Goal: Task Accomplishment & Management: Use online tool/utility

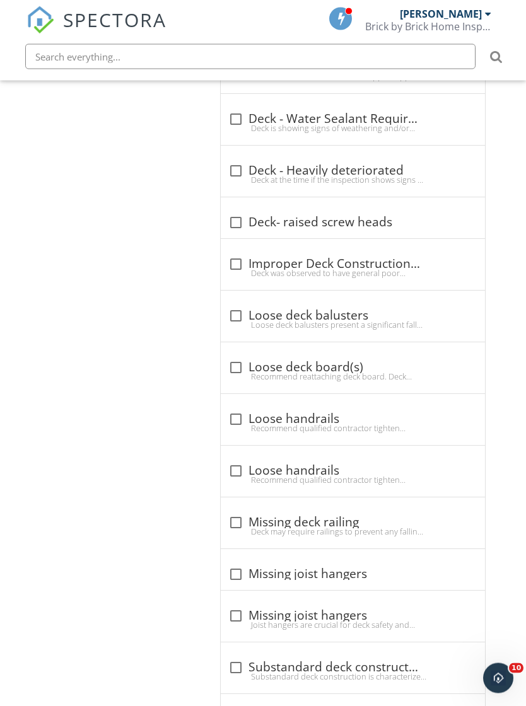
scroll to position [1755, 0]
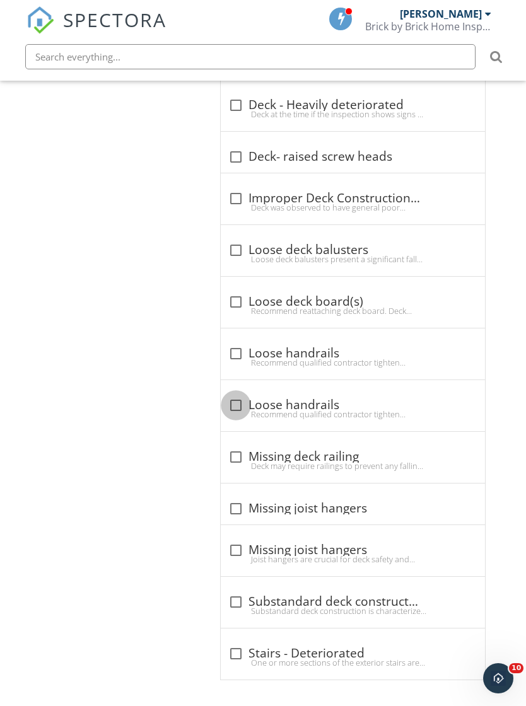
click at [240, 416] on div at bounding box center [235, 405] width 21 height 21
checkbox input "true"
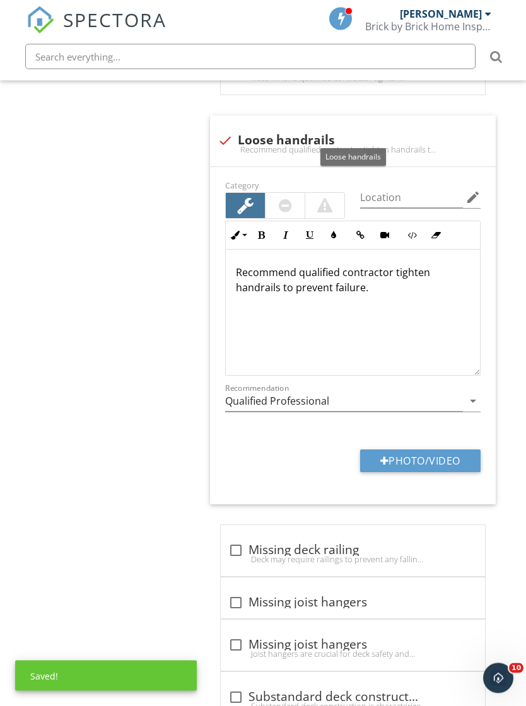
scroll to position [2077, 0]
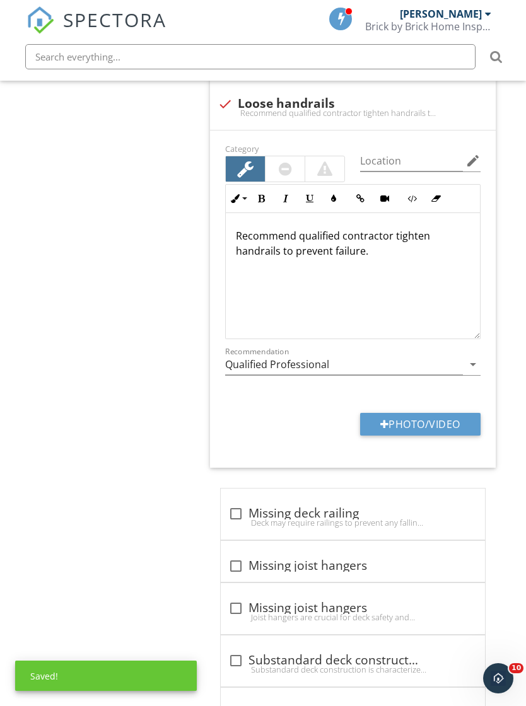
click at [439, 436] on button "Photo/Video" at bounding box center [420, 424] width 120 height 23
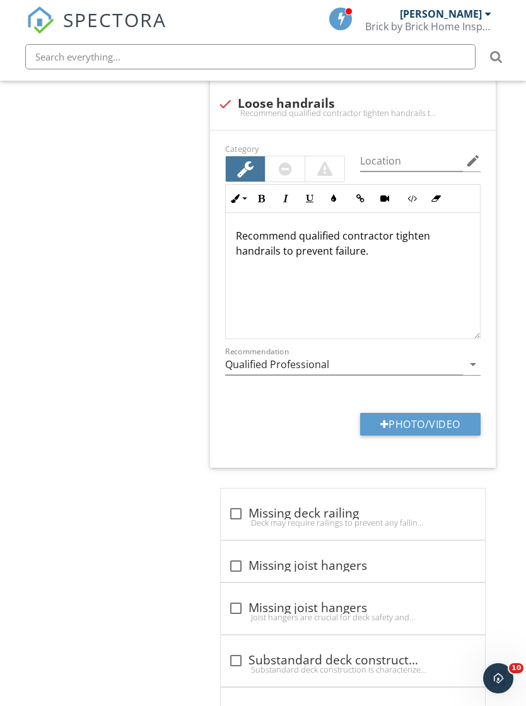
click at [431, 436] on button "Photo/Video" at bounding box center [420, 424] width 120 height 23
type input "C:\fakepath\IMG_7317.jpeg"
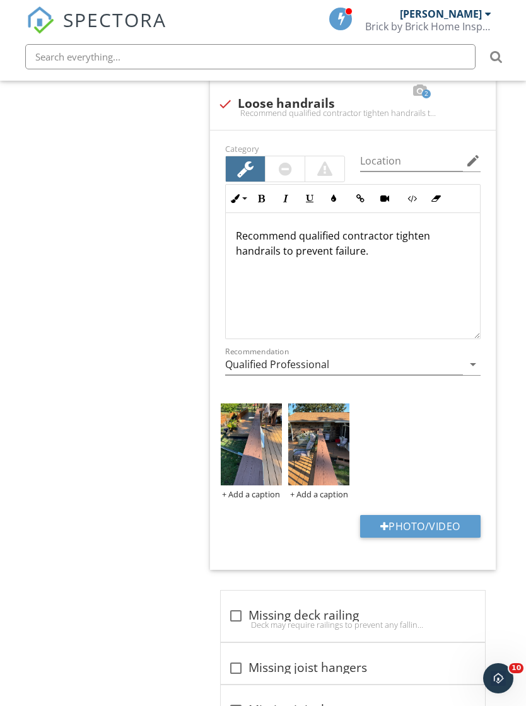
click at [429, 248] on p "Recommend qualified contractor tighten handrails to prevent failure." at bounding box center [353, 243] width 234 height 30
click at [381, 282] on div "Recommend qualified contractor tighten handrails to prevent failure." at bounding box center [353, 276] width 254 height 126
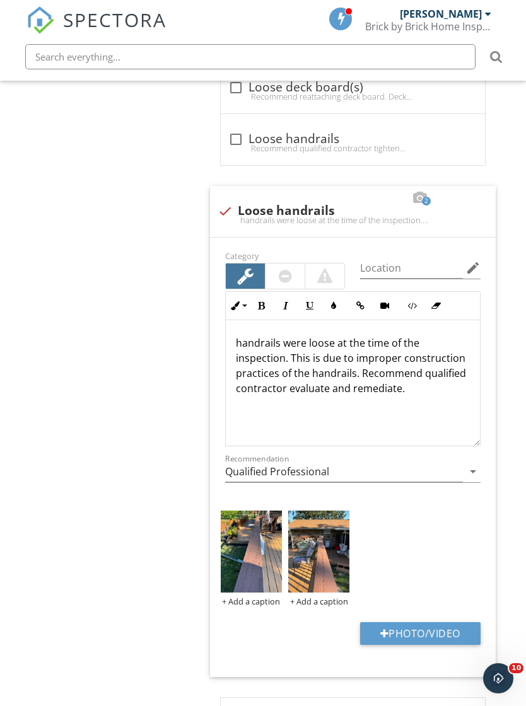
scroll to position [1970, 0]
click at [417, 278] on input "Location" at bounding box center [411, 267] width 103 height 21
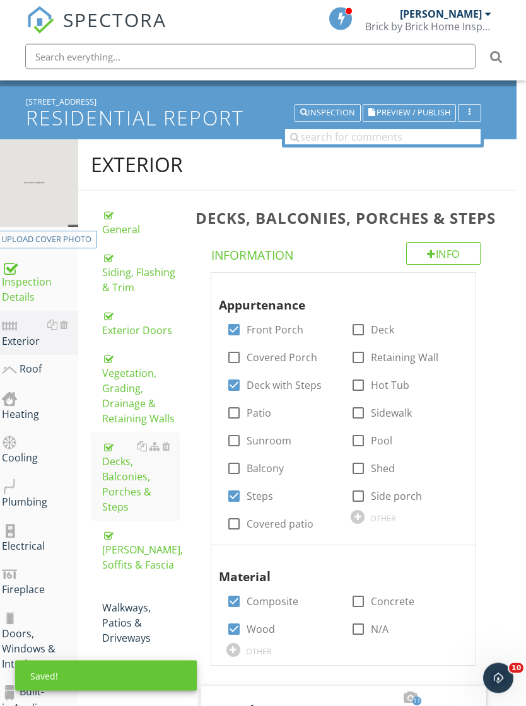
scroll to position [44, 9]
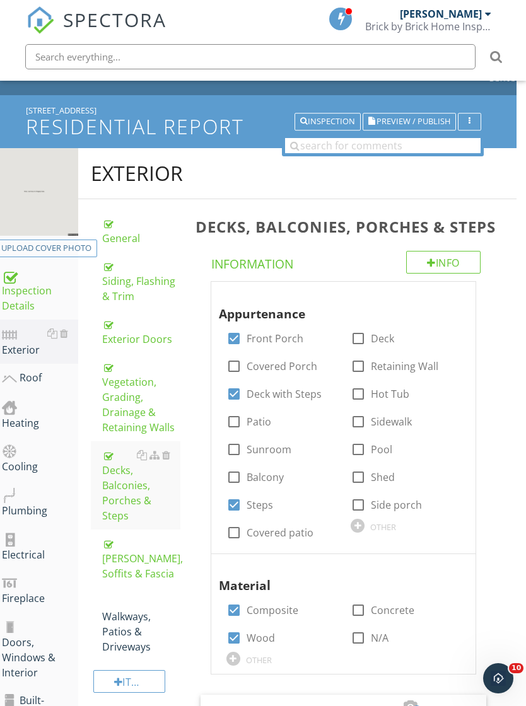
type input "Pool deck"
click at [70, 241] on button "Upload cover photo" at bounding box center [47, 249] width 102 height 18
type input "C:\fakepath\IMG_7303.jpeg"
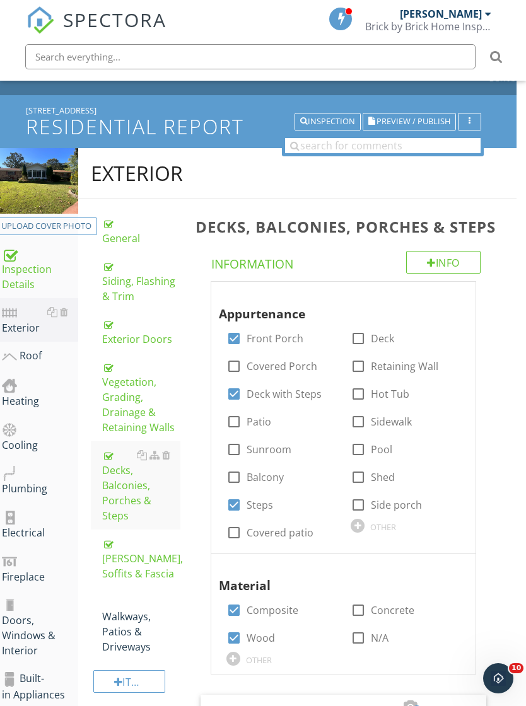
click at [144, 598] on div "Walkways, Patios & Driveways" at bounding box center [141, 624] width 78 height 61
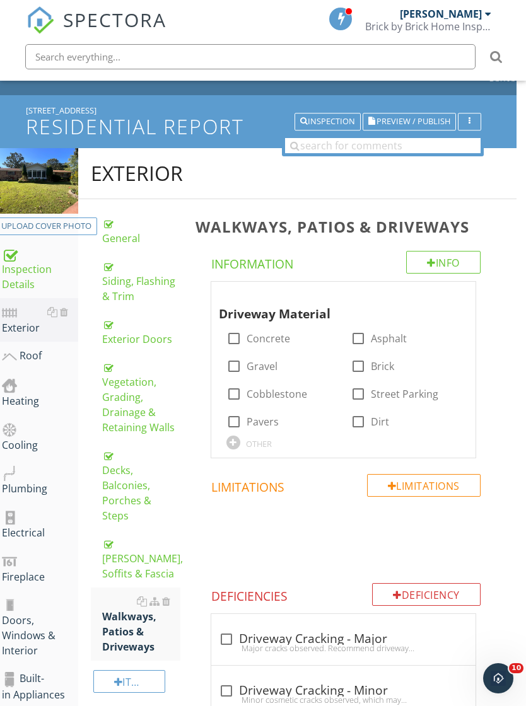
click at [212, 376] on div "Driveway Material check_box_outline_blank Concrete check_box_outline_blank Asph…" at bounding box center [343, 370] width 264 height 176
click at [240, 361] on div at bounding box center [233, 366] width 21 height 21
checkbox input "true"
click at [249, 337] on label "Concrete" at bounding box center [269, 338] width 44 height 13
checkbox input "true"
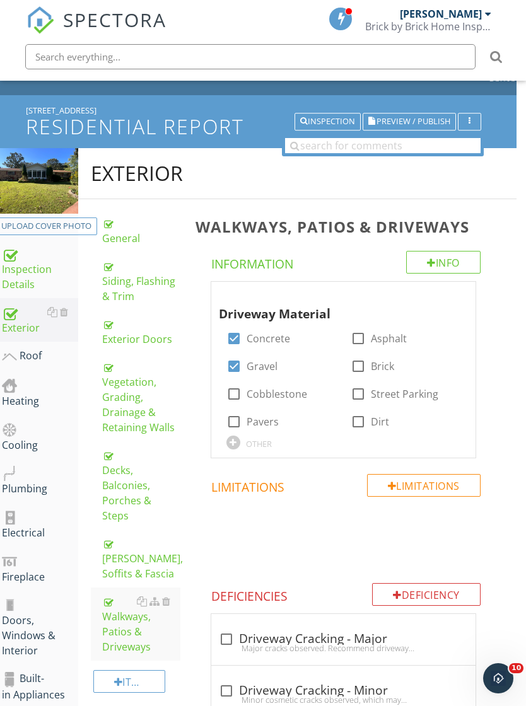
click at [30, 356] on div "Roof" at bounding box center [40, 356] width 76 height 16
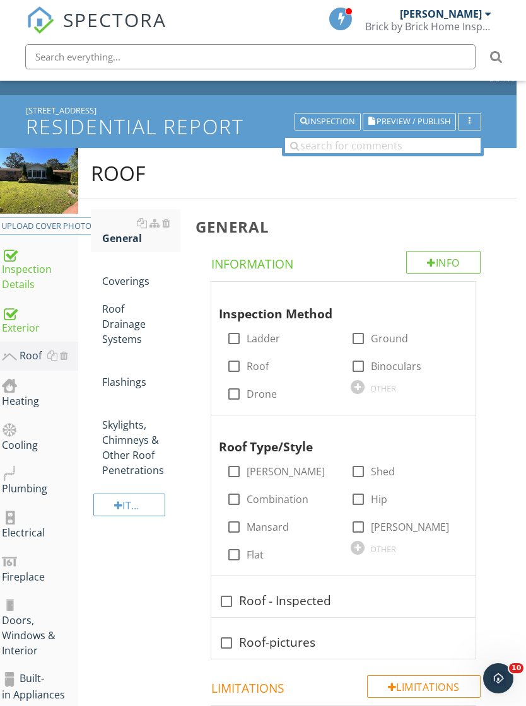
click at [262, 341] on label "Ladder" at bounding box center [263, 338] width 33 height 13
checkbox input "true"
click at [267, 364] on label "Roof" at bounding box center [258, 366] width 22 height 13
checkbox input "true"
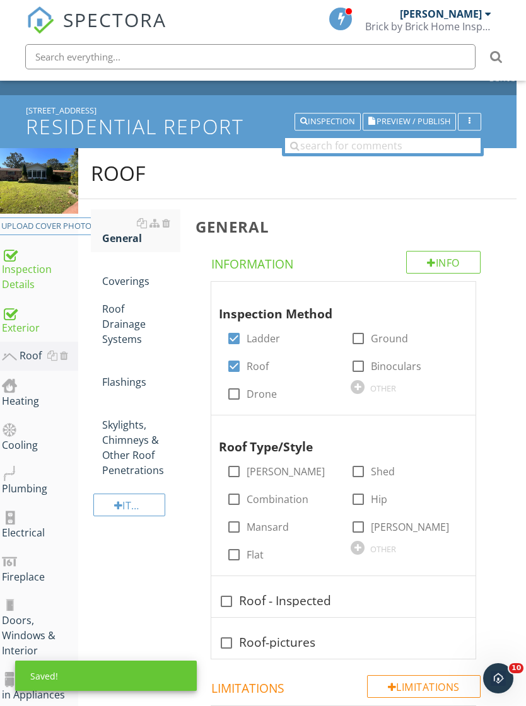
click at [392, 340] on label "Ground" at bounding box center [389, 338] width 37 height 13
checkbox input "true"
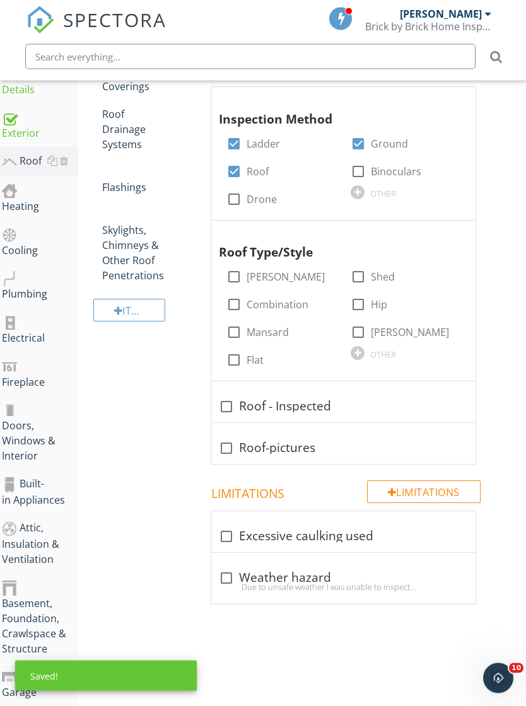
scroll to position [239, 9]
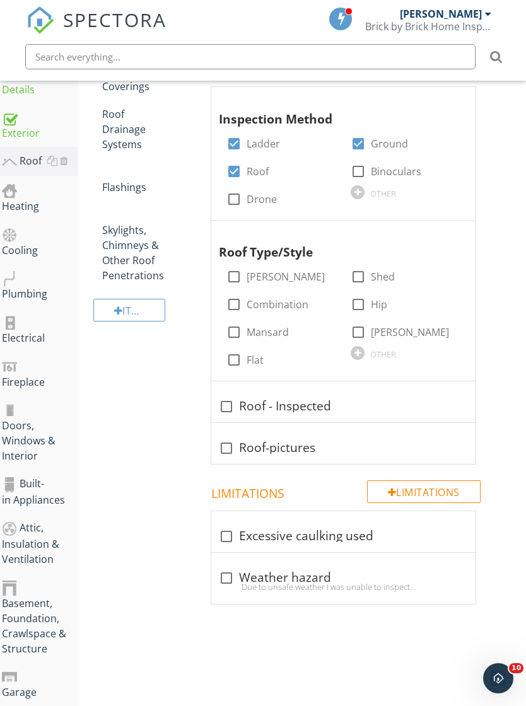
click at [382, 333] on label "[PERSON_NAME]" at bounding box center [410, 332] width 78 height 13
checkbox input "true"
click at [231, 401] on div at bounding box center [226, 406] width 21 height 21
checkbox input "true"
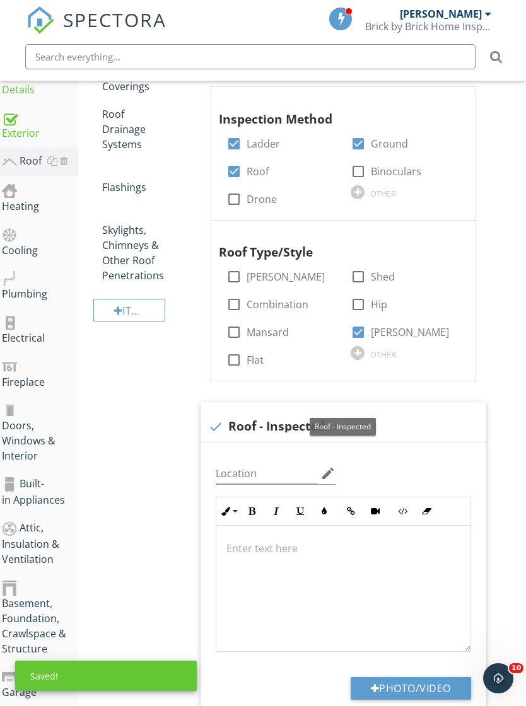
click at [299, 499] on button "Underline" at bounding box center [300, 511] width 24 height 24
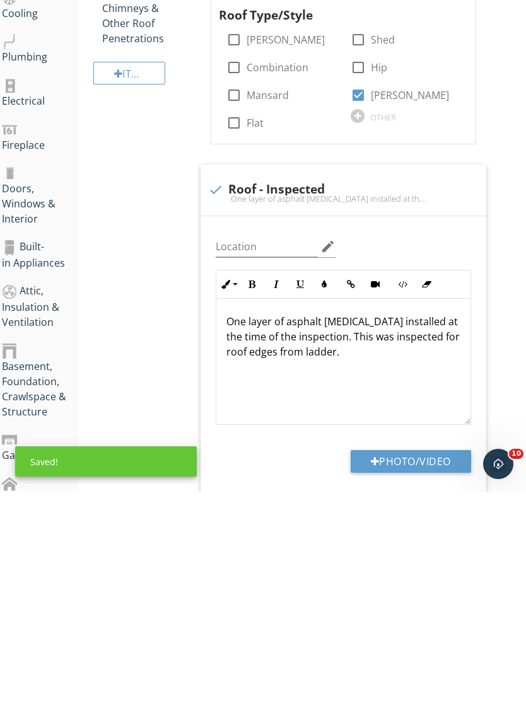
scroll to position [476, 9]
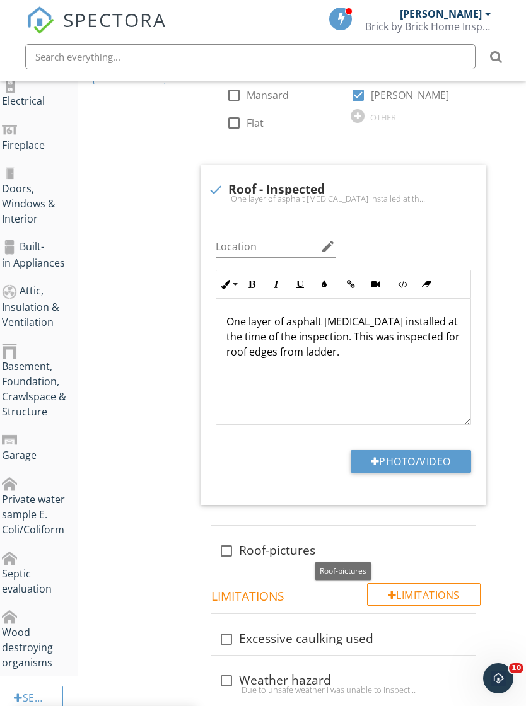
click at [237, 544] on div "check_box_outline_blank Roof-pictures" at bounding box center [343, 551] width 249 height 15
checkbox input "true"
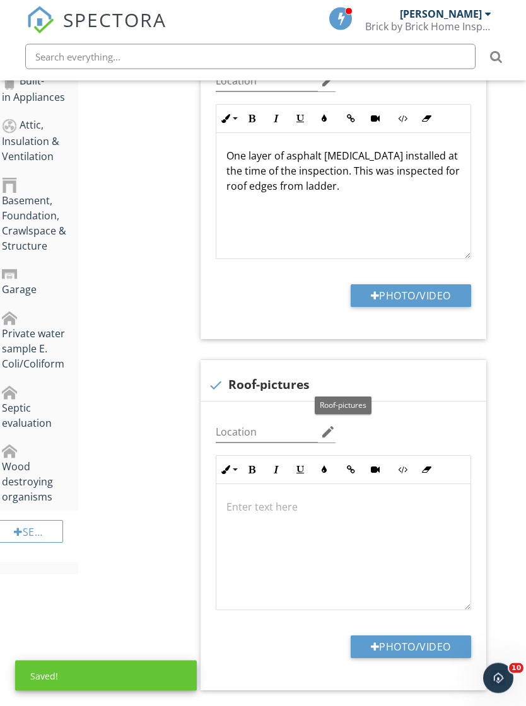
scroll to position [642, 9]
click at [423, 645] on button "Photo/Video" at bounding box center [411, 647] width 120 height 23
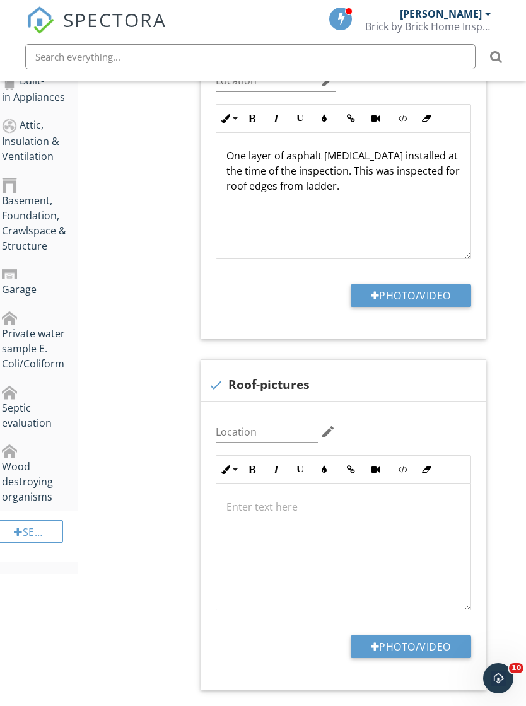
type input "C:\fakepath\IMG_7327.jpeg"
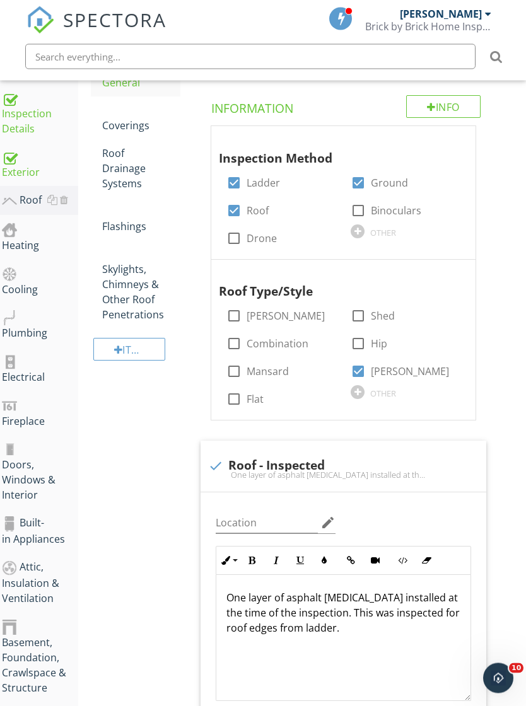
scroll to position [50, 9]
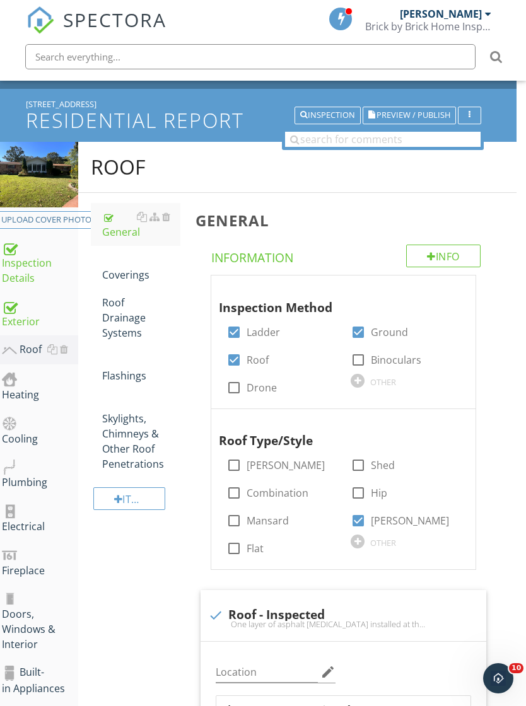
click at [132, 279] on div "Coverings" at bounding box center [141, 267] width 78 height 30
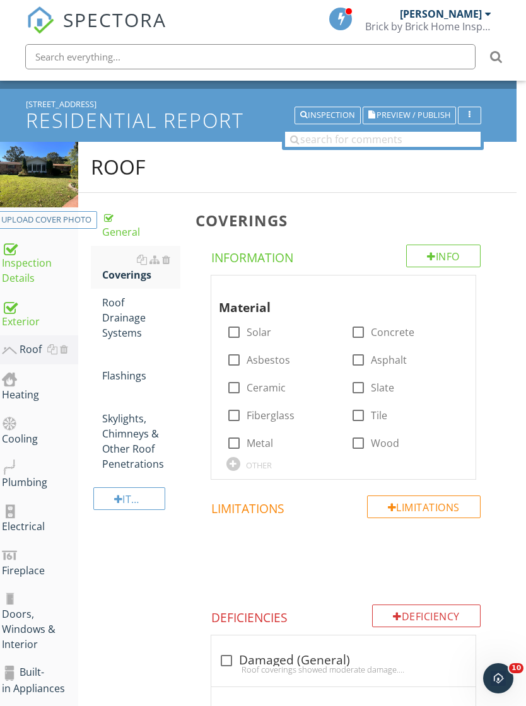
click at [398, 361] on label "Asphalt" at bounding box center [389, 360] width 36 height 13
checkbox input "true"
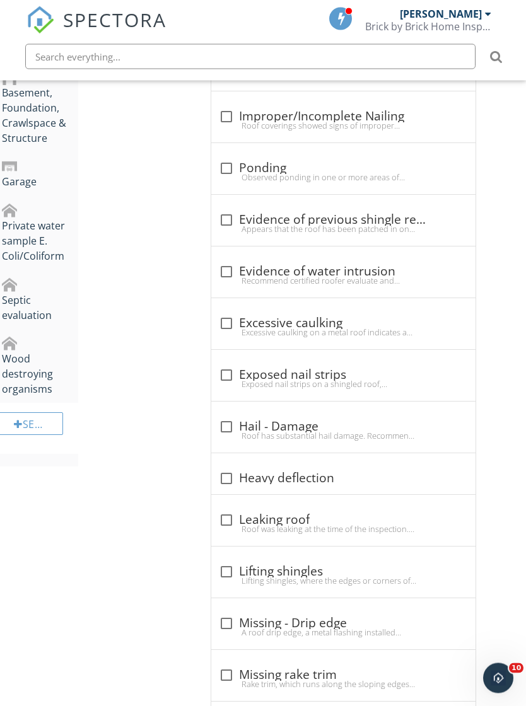
scroll to position [751, 9]
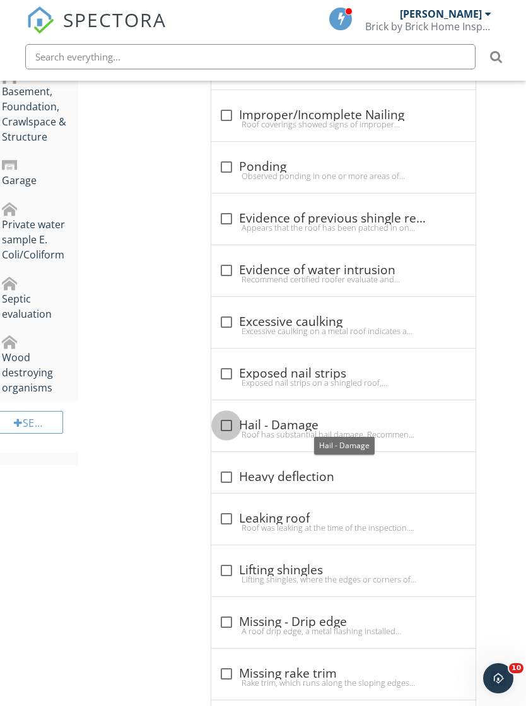
click at [234, 420] on div at bounding box center [226, 425] width 21 height 21
checkbox input "true"
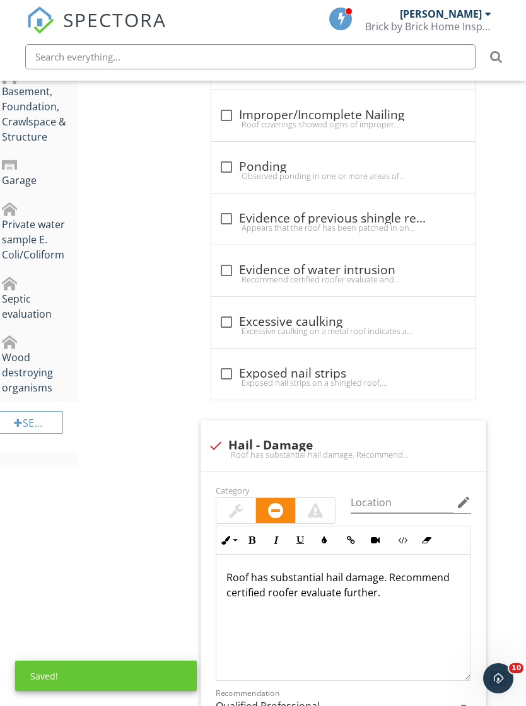
click at [318, 577] on p "Roof has substantial hail damage. Recommend certified roofer evaluate further." at bounding box center [343, 585] width 234 height 30
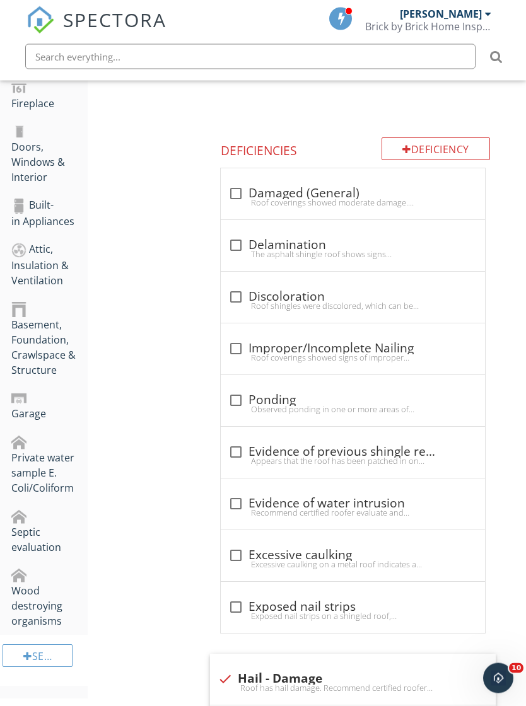
scroll to position [518, 0]
click at [245, 186] on div at bounding box center [235, 193] width 21 height 21
checkbox input "true"
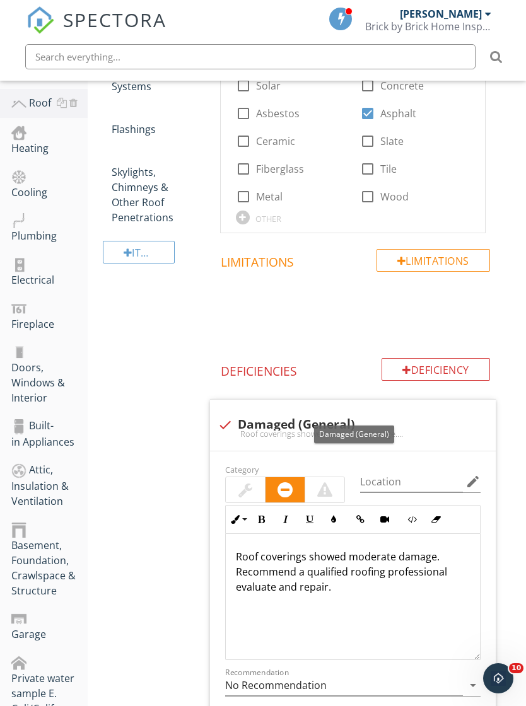
scroll to position [0, 0]
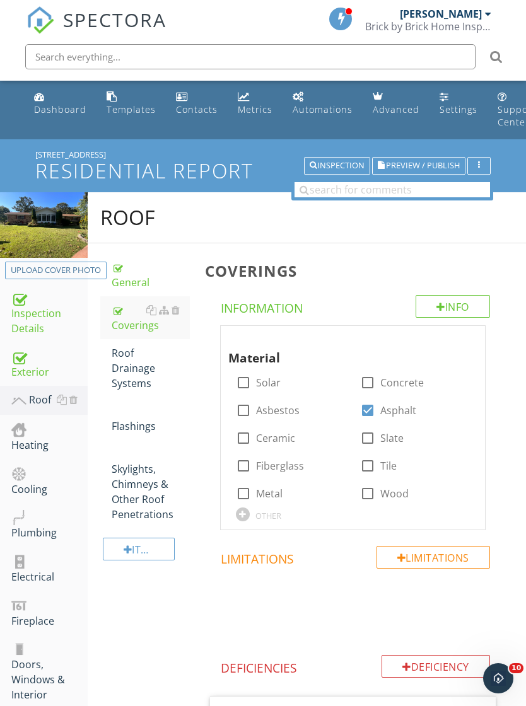
click at [134, 380] on div "Roof Drainage Systems" at bounding box center [151, 368] width 78 height 45
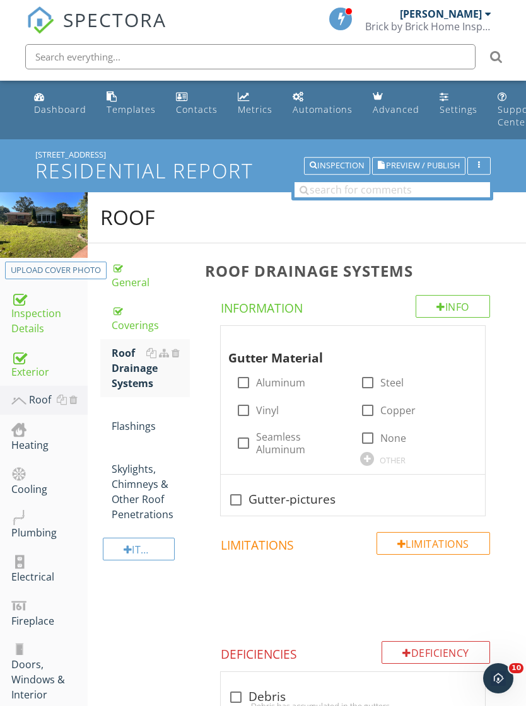
click at [275, 450] on label "Seamless Aluminum" at bounding box center [301, 443] width 90 height 25
checkbox input "true"
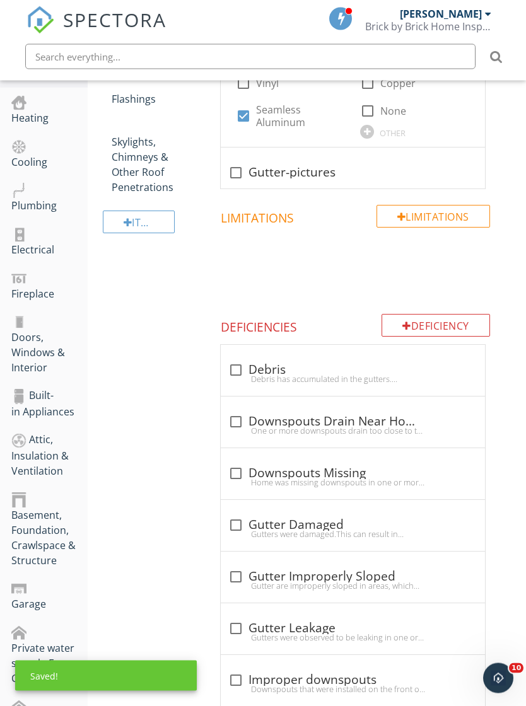
scroll to position [327, 0]
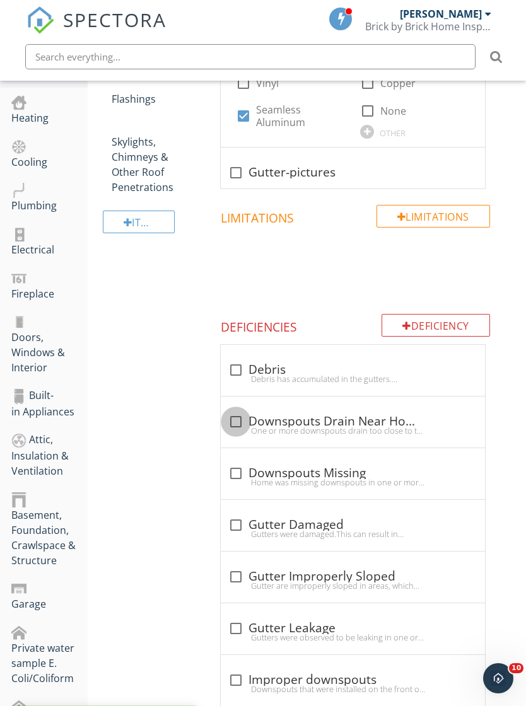
click at [244, 421] on div at bounding box center [235, 421] width 21 height 21
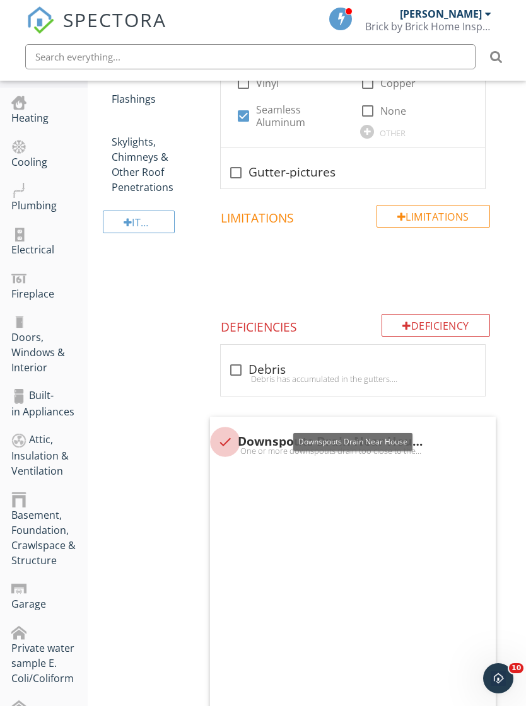
checkbox input "true"
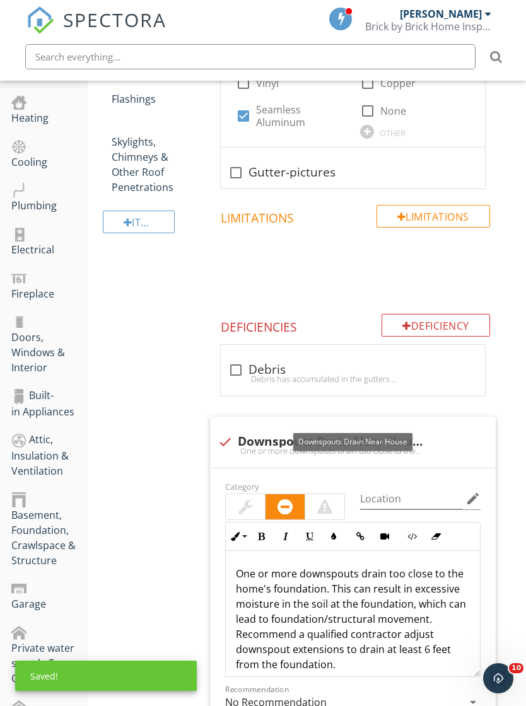
click at [249, 511] on div at bounding box center [245, 506] width 14 height 15
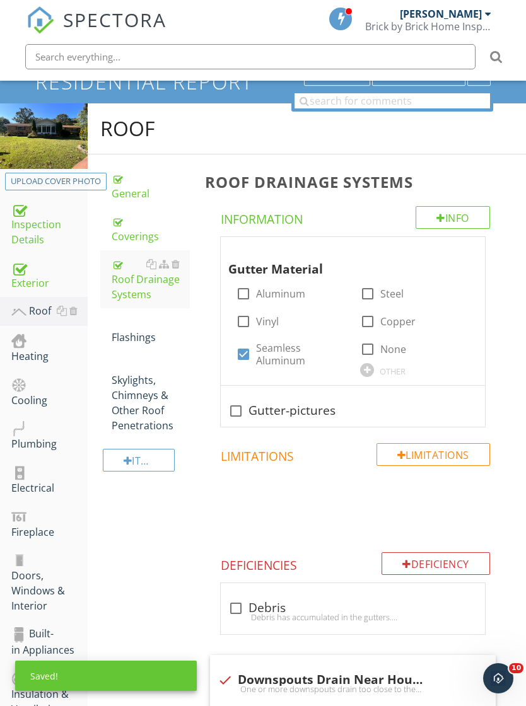
scroll to position [0, 0]
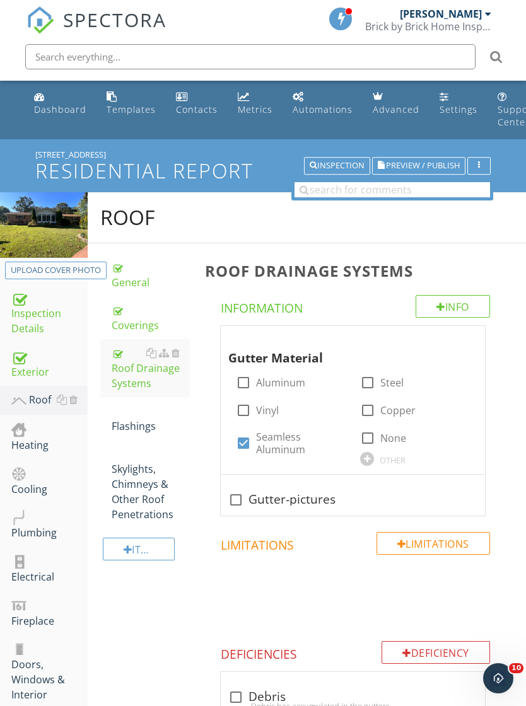
click at [146, 429] on div "Flashings" at bounding box center [151, 419] width 78 height 30
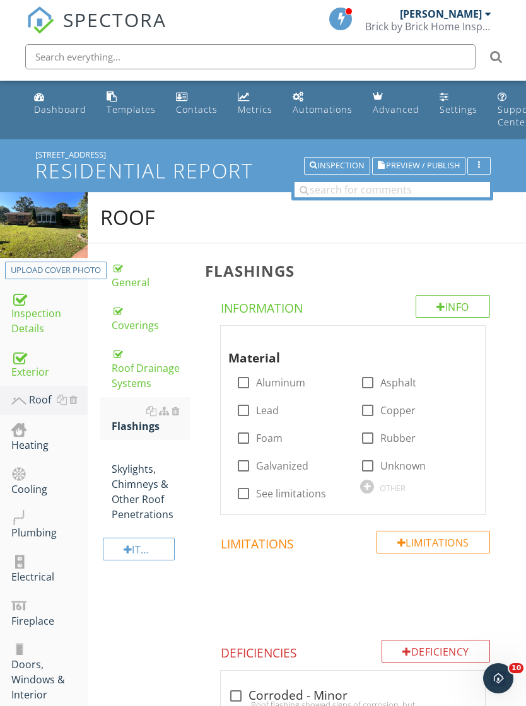
click at [288, 380] on label "Aluminum" at bounding box center [280, 382] width 49 height 13
checkbox input "true"
click at [388, 469] on label "Unknown" at bounding box center [402, 466] width 45 height 13
checkbox input "true"
click at [404, 441] on label "Rubber" at bounding box center [397, 438] width 35 height 13
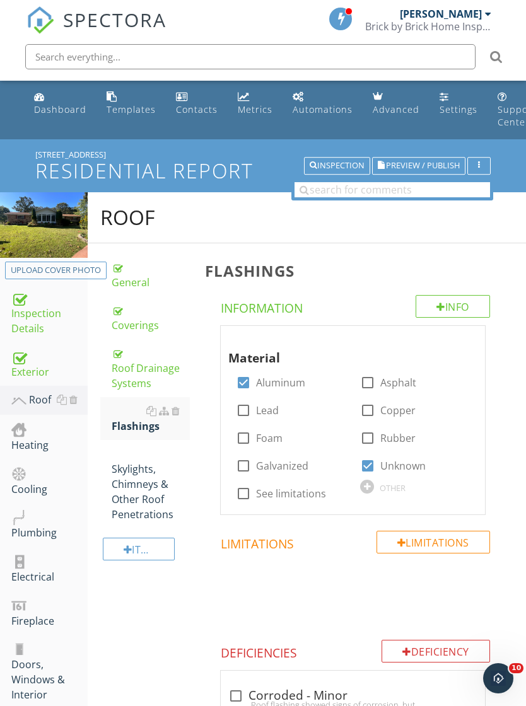
checkbox input "true"
click at [381, 467] on label "Unknown" at bounding box center [402, 466] width 45 height 13
checkbox input "false"
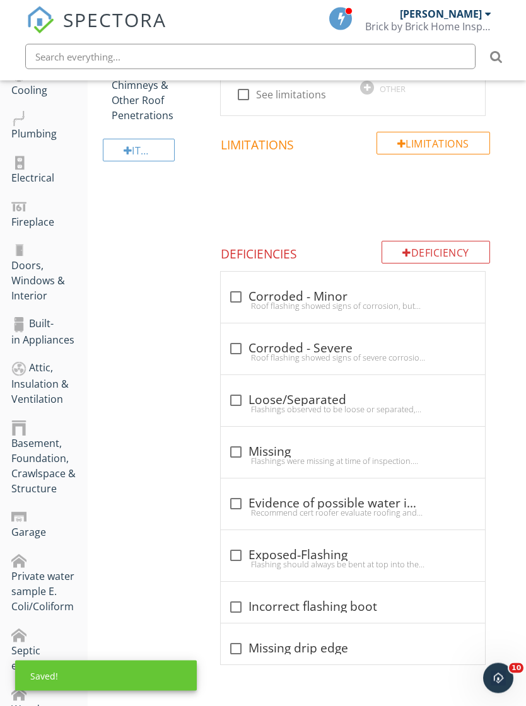
scroll to position [399, 0]
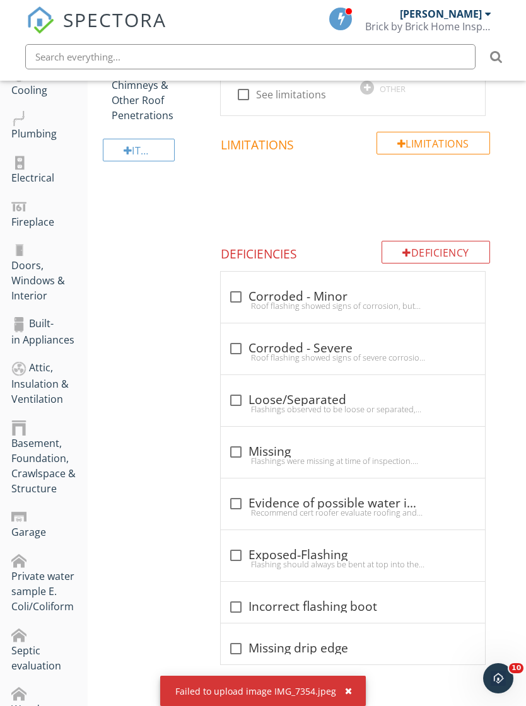
click at [354, 703] on div "Failed to upload image IMG_7354.jpeg" at bounding box center [263, 691] width 206 height 30
click at [349, 695] on div "button" at bounding box center [348, 691] width 7 height 9
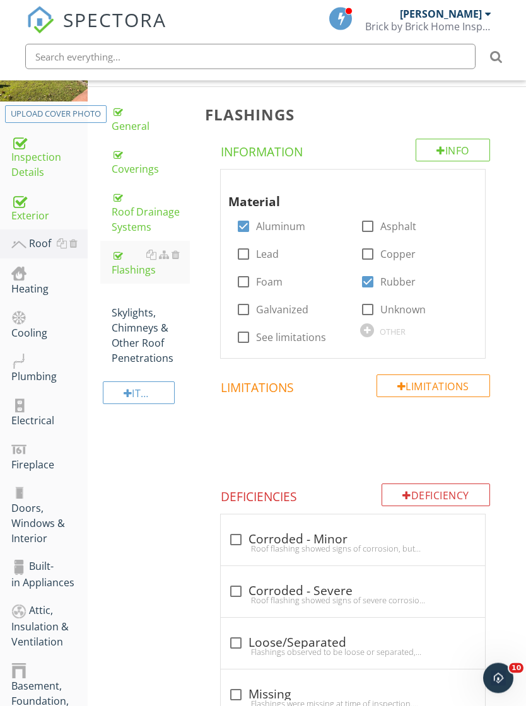
scroll to position [0, 0]
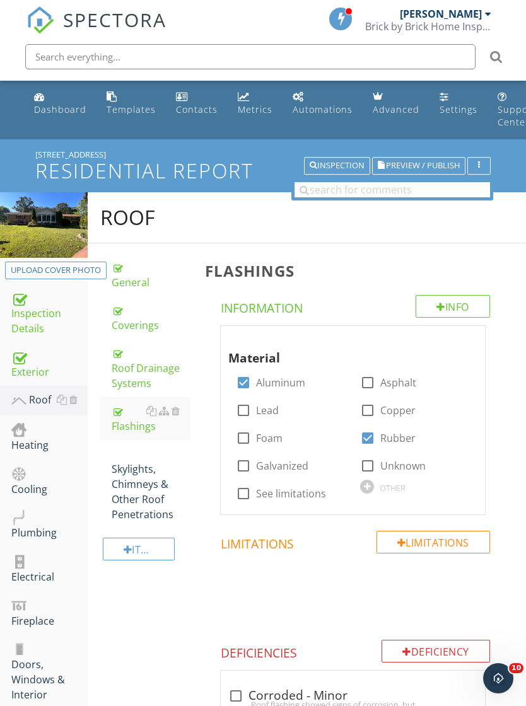
click at [147, 496] on div "Skylights, Chimneys & Other Roof Penetrations" at bounding box center [151, 484] width 78 height 76
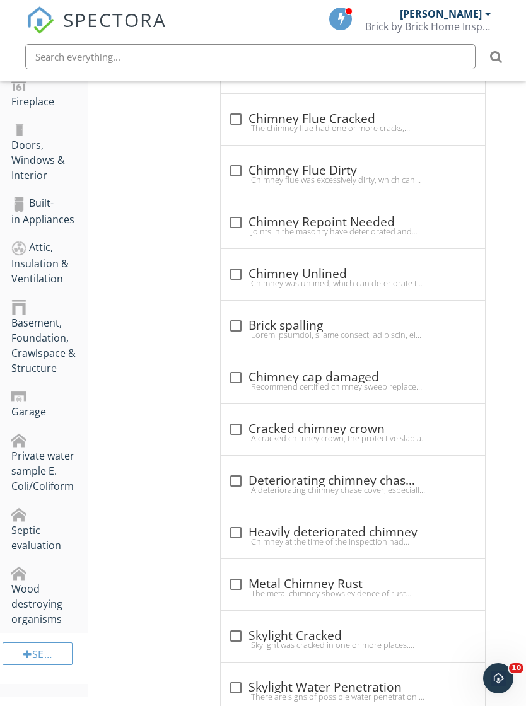
scroll to position [527, 0]
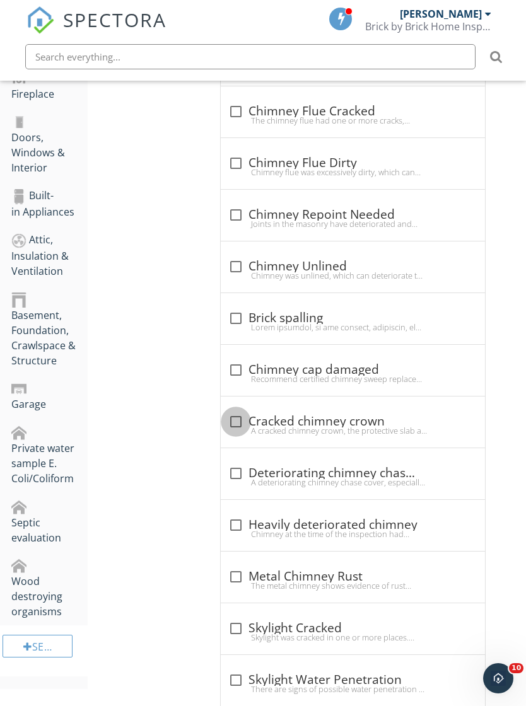
click at [234, 417] on div at bounding box center [235, 421] width 21 height 21
checkbox input "true"
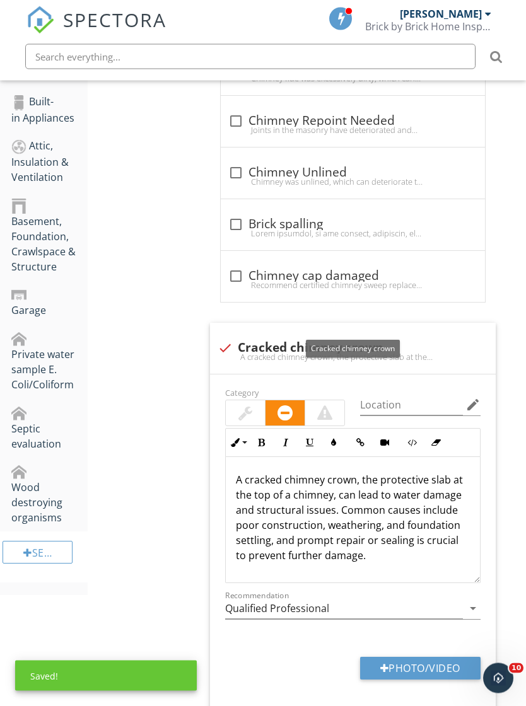
scroll to position [622, 0]
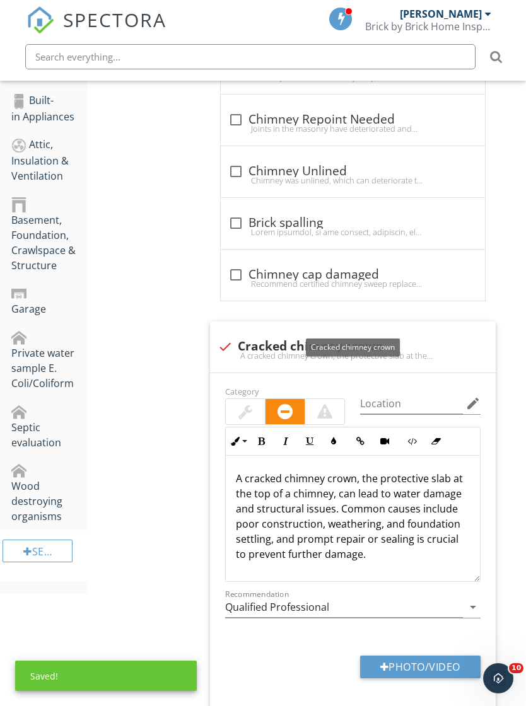
click at [421, 674] on button "Photo/Video" at bounding box center [420, 667] width 120 height 23
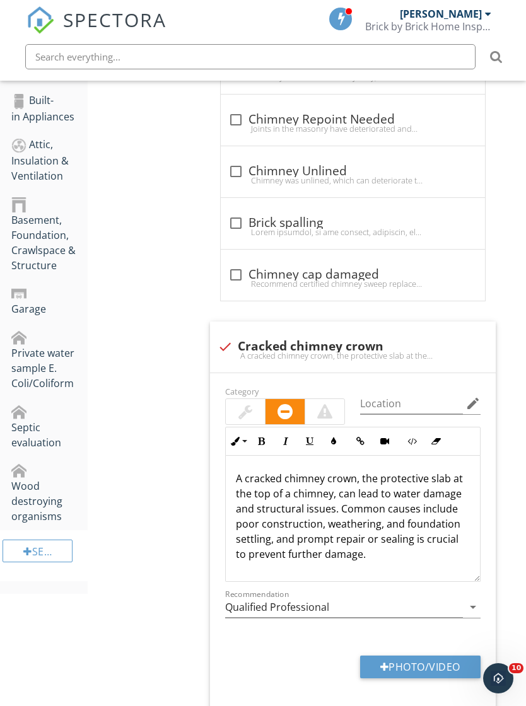
type input "C:\fakepath\IMG_7355.jpeg"
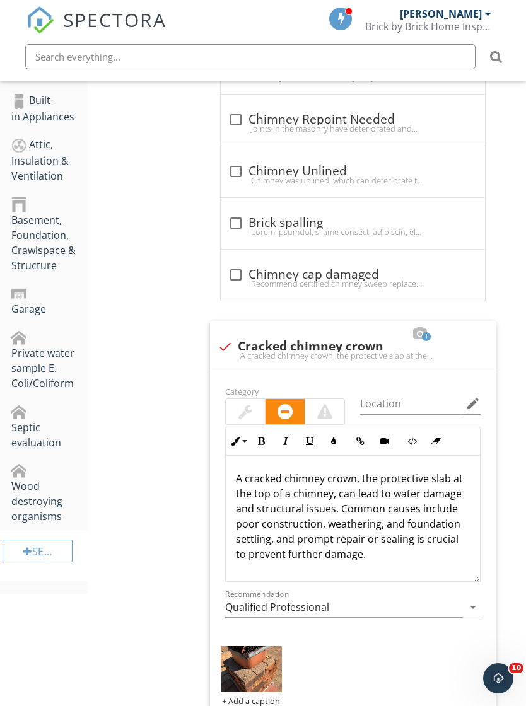
click at [247, 680] on img at bounding box center [251, 669] width 61 height 46
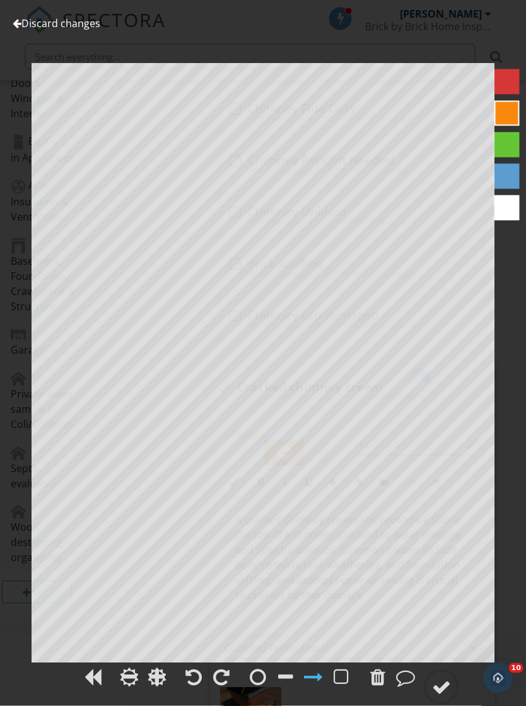
scroll to position [581, 1]
click at [450, 697] on div at bounding box center [441, 687] width 19 height 19
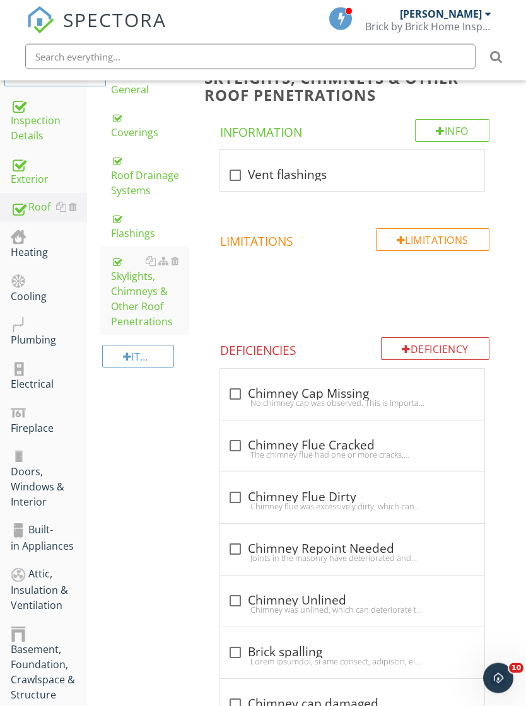
scroll to position [84, 1]
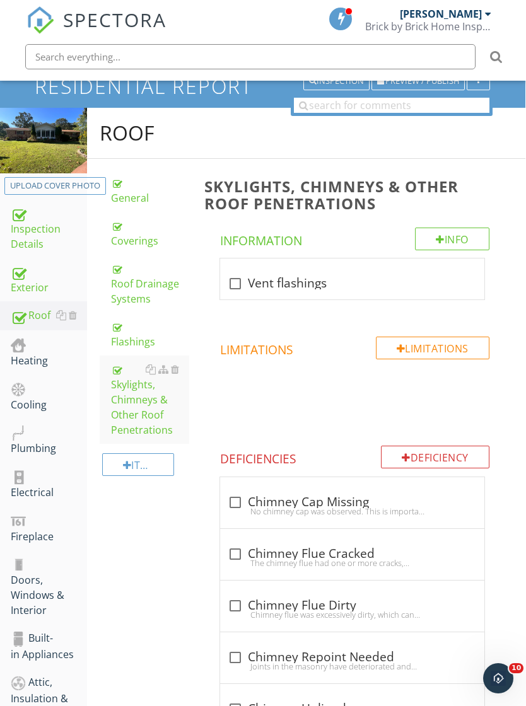
click at [37, 346] on div "Heating" at bounding box center [49, 353] width 76 height 32
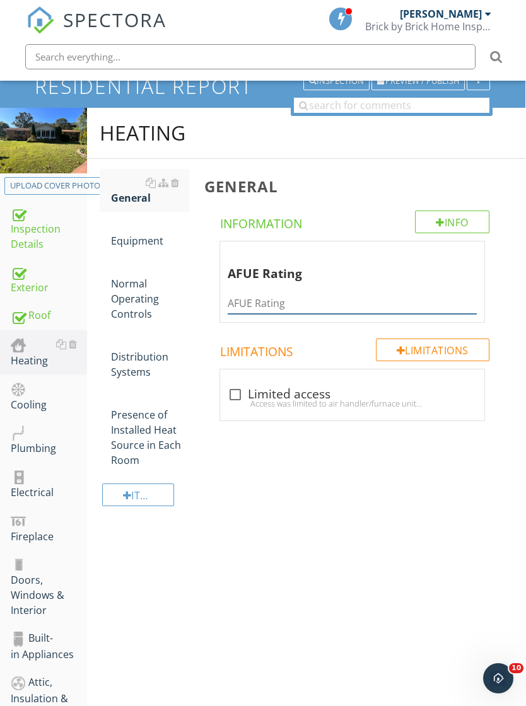
click at [322, 310] on input "AFUE Rating" at bounding box center [352, 303] width 249 height 21
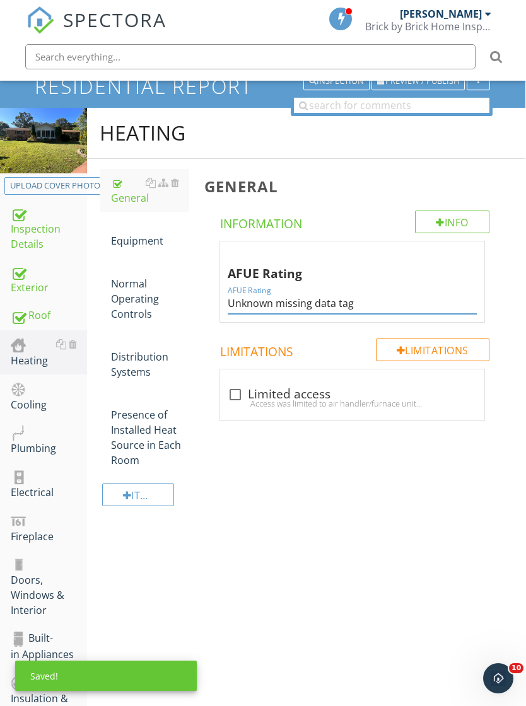
type input "Unknown missing data tag"
click at [160, 240] on div "Equipment" at bounding box center [150, 233] width 78 height 30
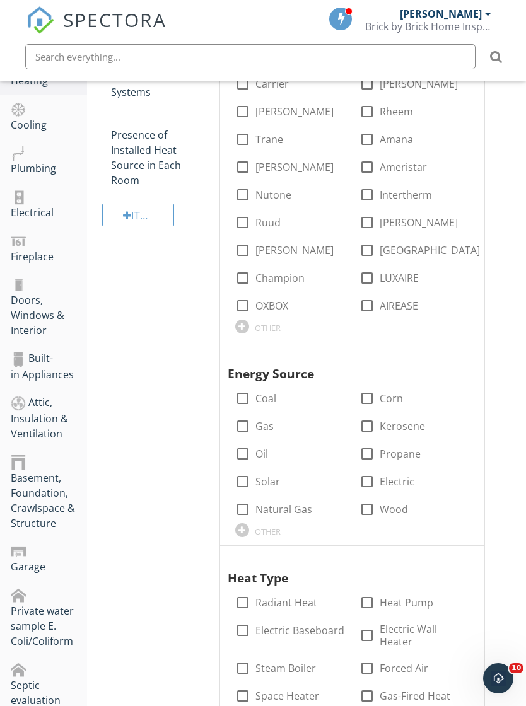
scroll to position [397, 1]
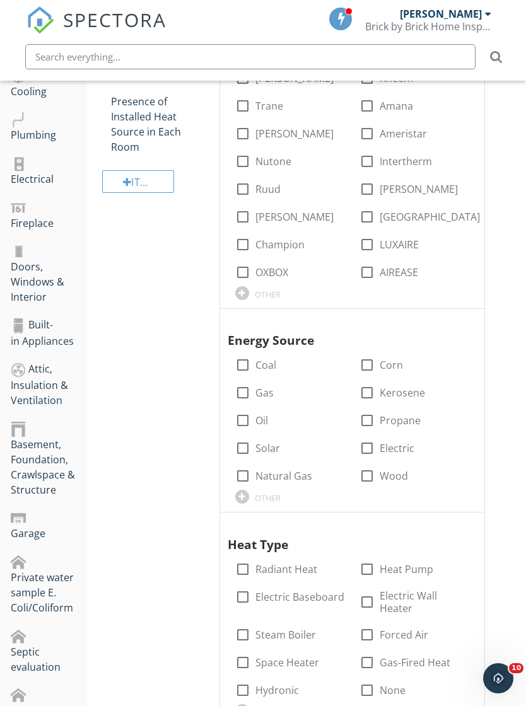
click at [393, 450] on label "Electric" at bounding box center [397, 448] width 35 height 13
checkbox input "true"
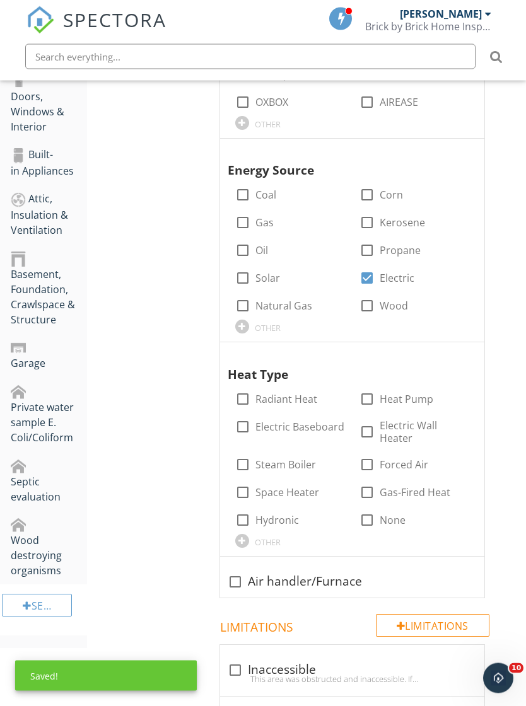
scroll to position [568, 1]
click at [411, 458] on label "Forced Air" at bounding box center [404, 464] width 49 height 13
checkbox input "true"
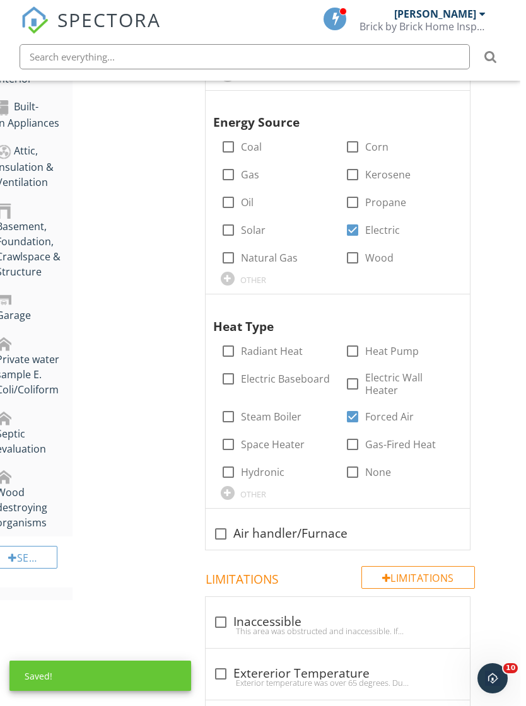
scroll to position [624, 9]
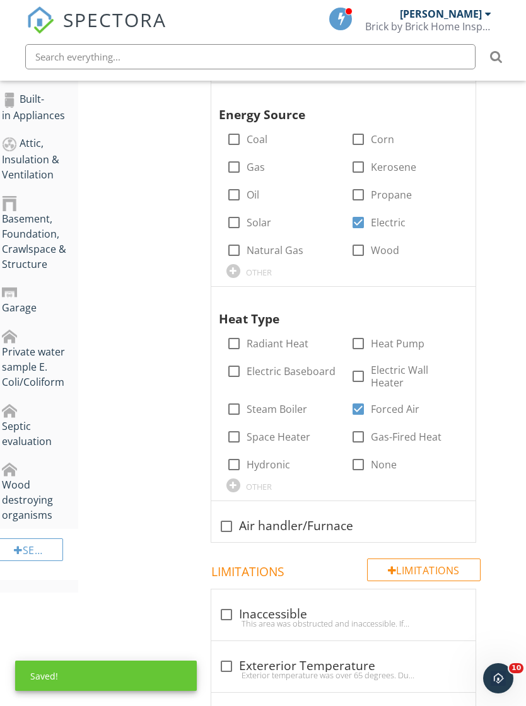
click at [319, 519] on div "check_box_outline_blank Air handler/Furnace" at bounding box center [343, 526] width 249 height 15
checkbox input "true"
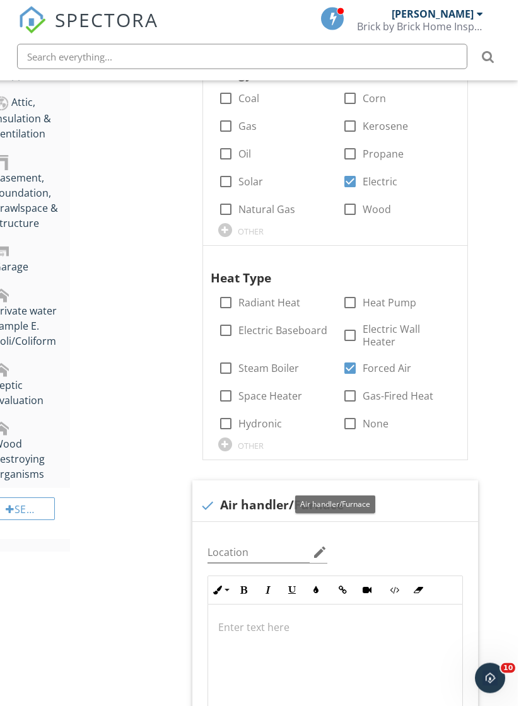
scroll to position [744, 9]
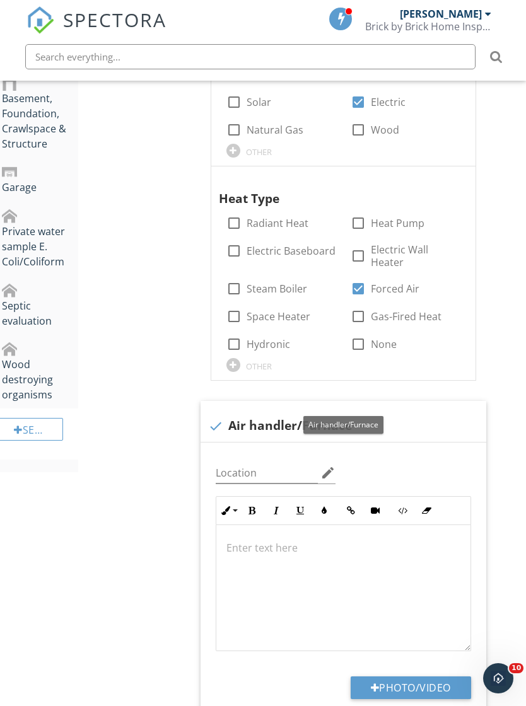
click at [408, 677] on button "Photo/Video" at bounding box center [411, 688] width 120 height 23
click at [408, 685] on button "Photo/Video" at bounding box center [411, 688] width 120 height 23
type input "C:\fakepath\IMG_7374.jpeg"
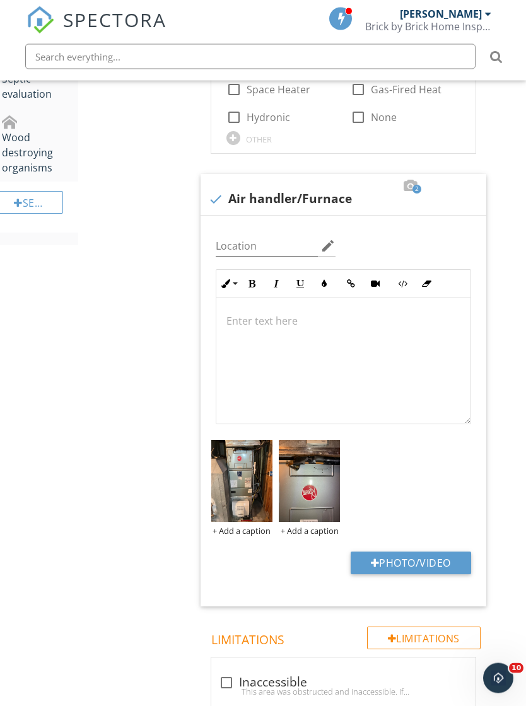
scroll to position [971, 9]
click at [311, 516] on img at bounding box center [309, 481] width 61 height 82
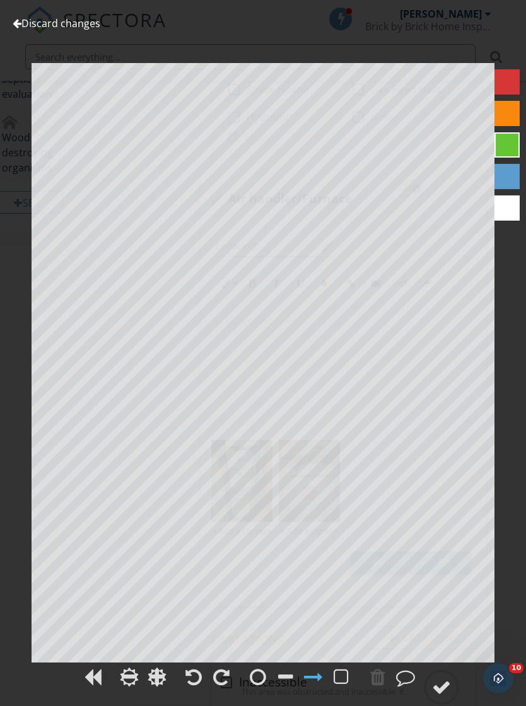
click at [221, 687] on div at bounding box center [221, 677] width 16 height 19
click at [222, 687] on div at bounding box center [221, 677] width 16 height 19
click at [441, 697] on div at bounding box center [441, 687] width 19 height 19
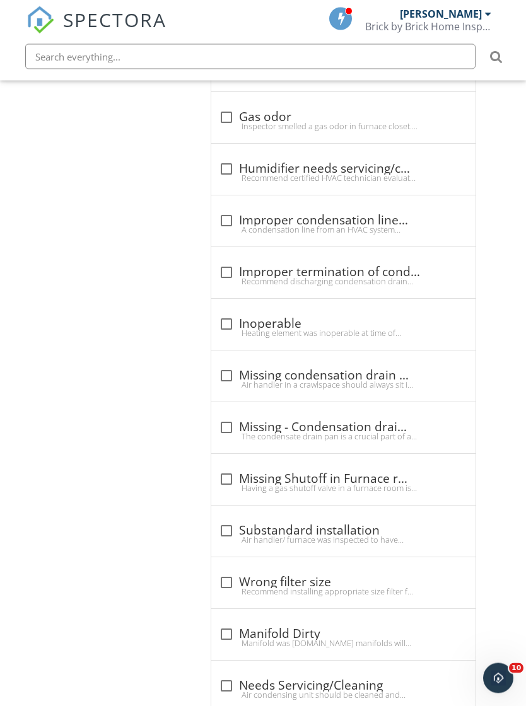
scroll to position [2062, 9]
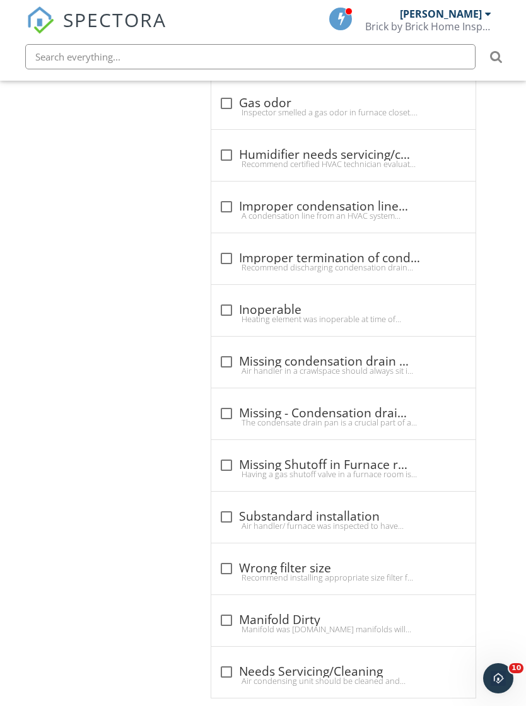
click at [399, 658] on div at bounding box center [399, 659] width 15 height 13
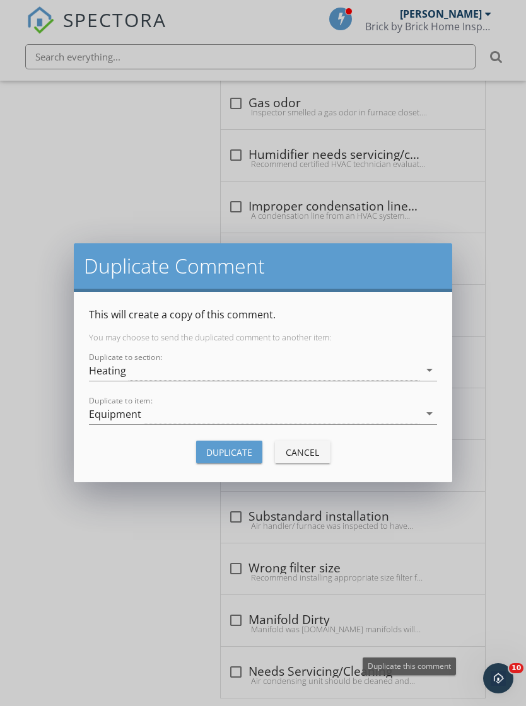
scroll to position [2062, 0]
click at [390, 360] on div "Heating" at bounding box center [254, 370] width 330 height 21
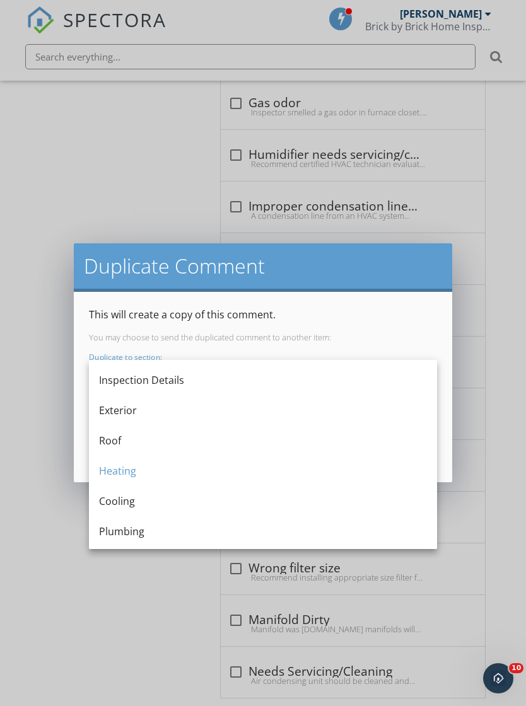
click at [155, 494] on div "Cooling" at bounding box center [263, 501] width 328 height 15
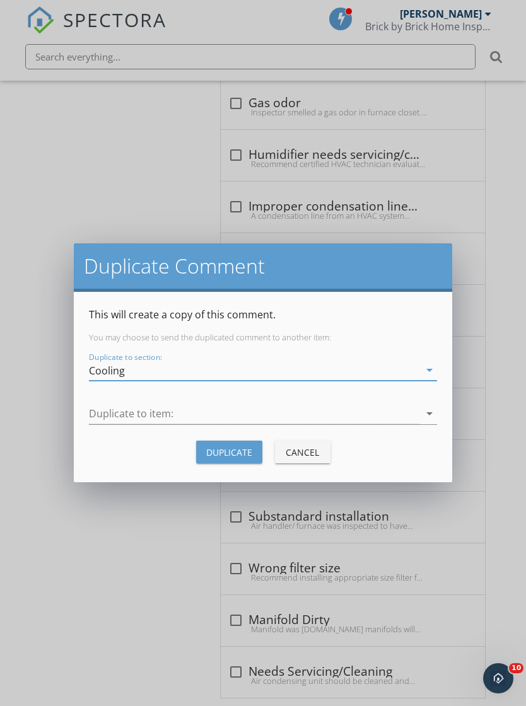
click at [287, 418] on div at bounding box center [254, 414] width 330 height 21
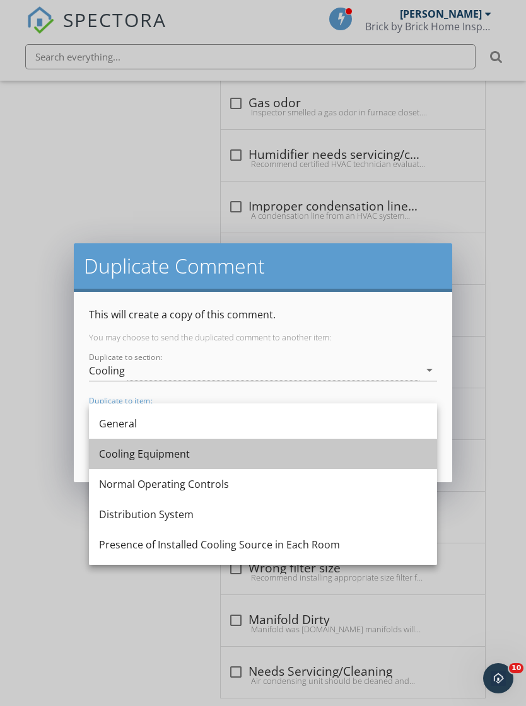
click at [212, 453] on div "Cooling Equipment" at bounding box center [263, 453] width 328 height 15
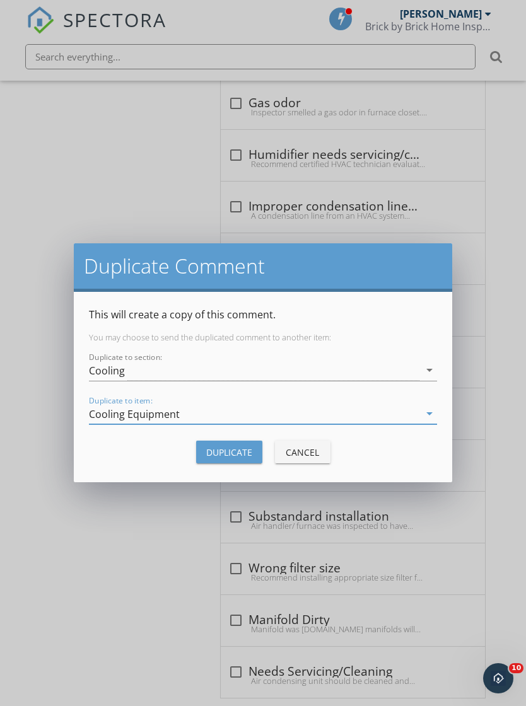
click at [240, 453] on div "Duplicate" at bounding box center [229, 452] width 46 height 13
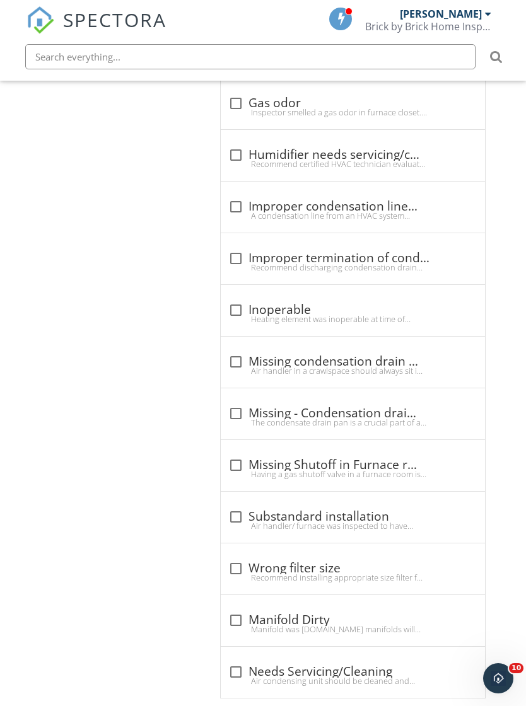
click at [371, 685] on div "check_box_outline_blank Needs Servicing/Cleaning Air condensing unit should be …" at bounding box center [352, 676] width 249 height 28
checkbox input "true"
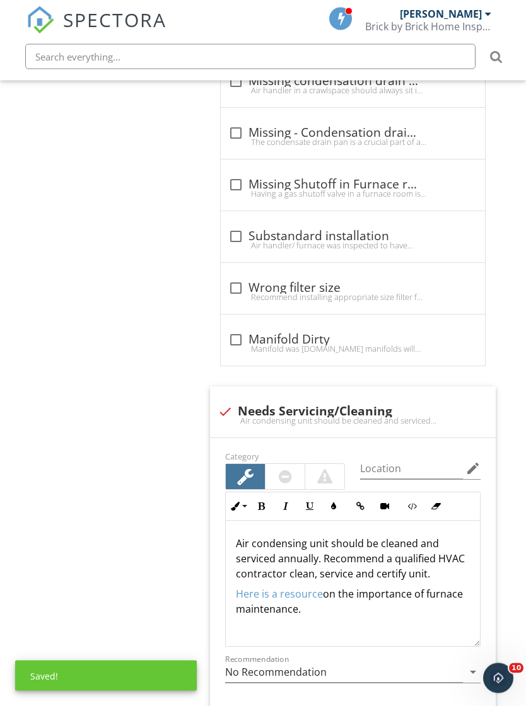
scroll to position [2409, 0]
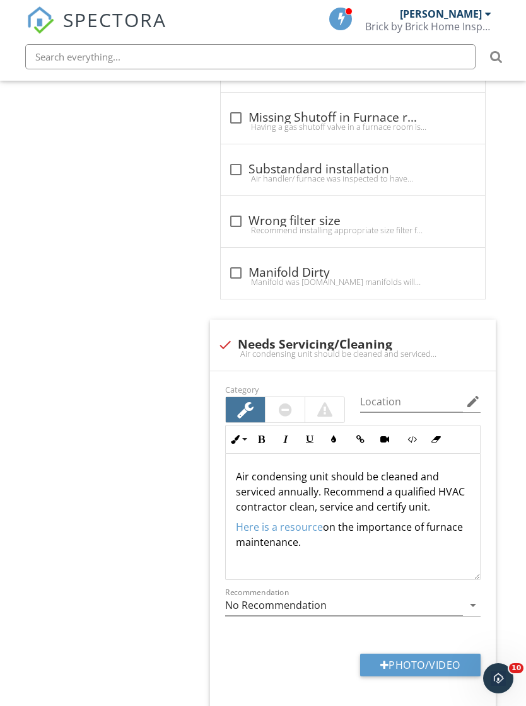
click at [310, 470] on p "Air condensing unit should be cleaned and serviced annually. Recommend a qualif…" at bounding box center [353, 491] width 234 height 45
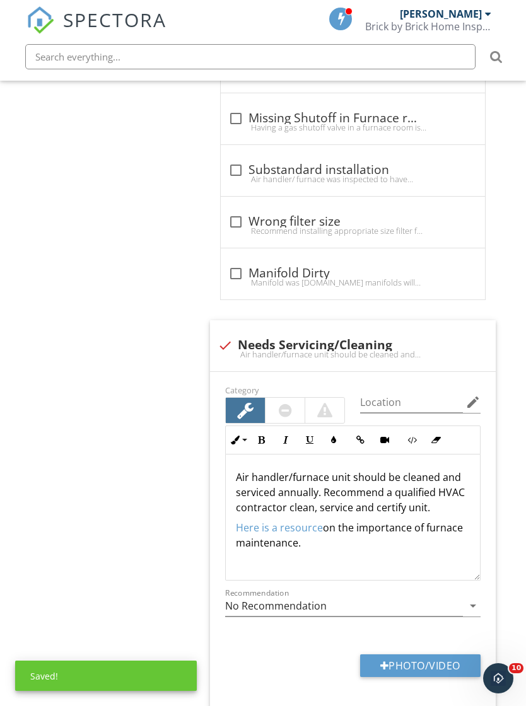
click at [387, 509] on p "Air handler/furnace unit should be cleaned and serviced annually. Recommend a q…" at bounding box center [353, 492] width 234 height 45
click at [390, 509] on p "Air handler/furnace unit should be cleaned and serviced annually. Recommend a q…" at bounding box center [353, 492] width 234 height 45
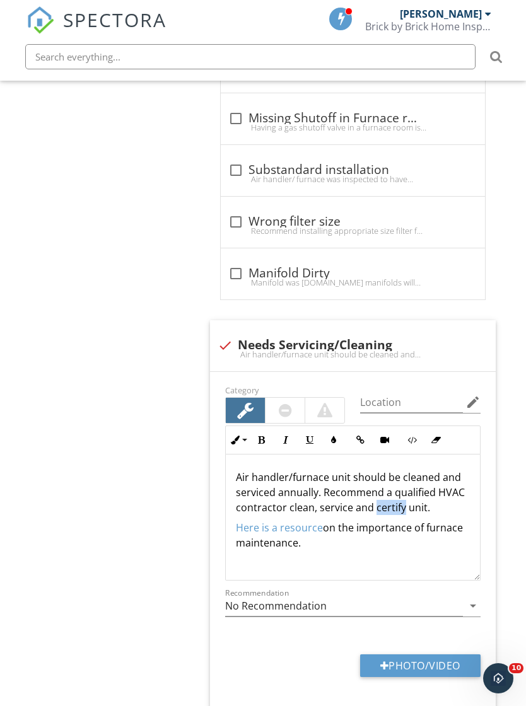
click at [333, 436] on icon "button" at bounding box center [333, 440] width 9 height 9
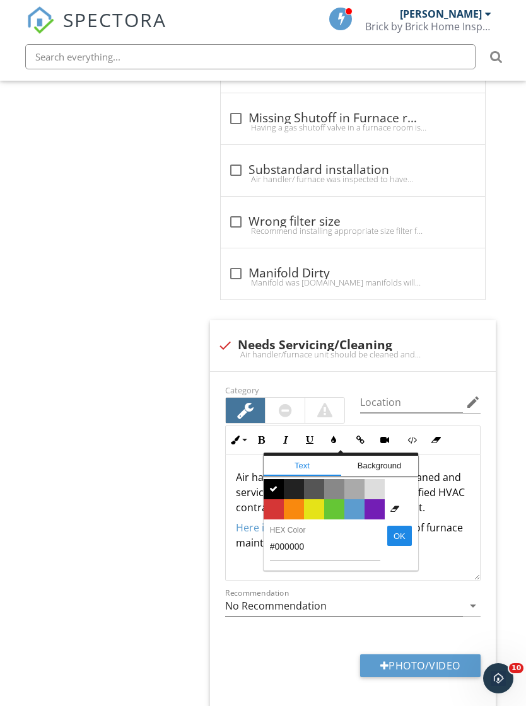
click at [271, 504] on span "Color #d53636" at bounding box center [274, 509] width 20 height 20
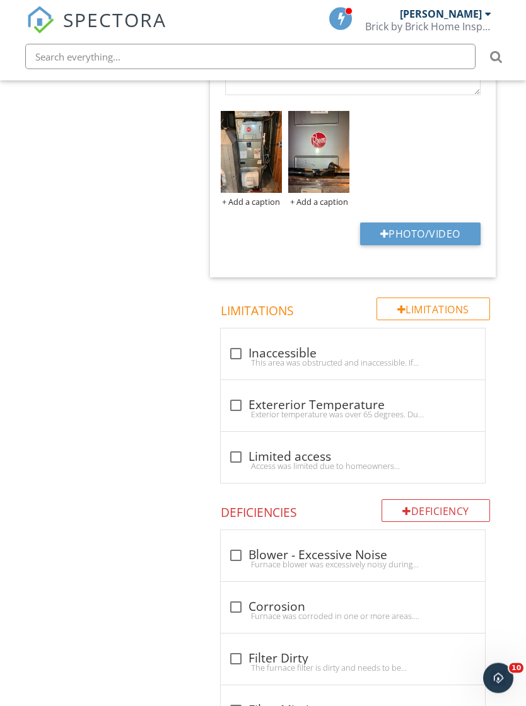
click at [377, 412] on div "Exterior temperature was over 65 degrees. Due to exterior temperature heating u…" at bounding box center [352, 415] width 249 height 10
checkbox input "true"
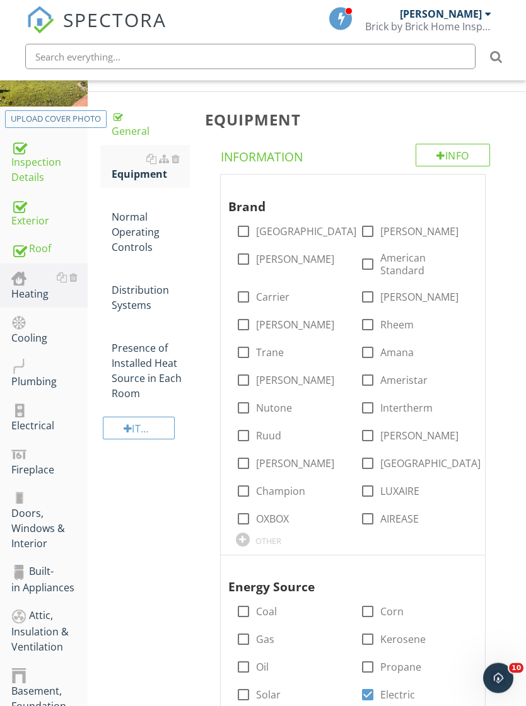
scroll to position [167, 0]
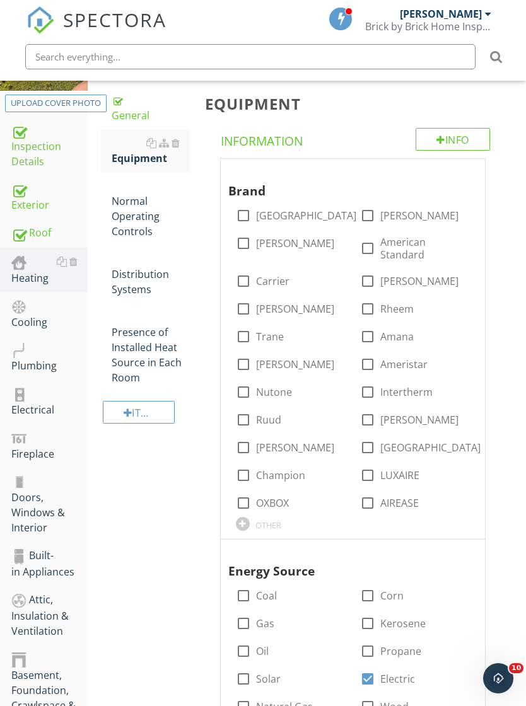
click at [388, 303] on label "Rheem" at bounding box center [396, 309] width 33 height 13
checkbox input "true"
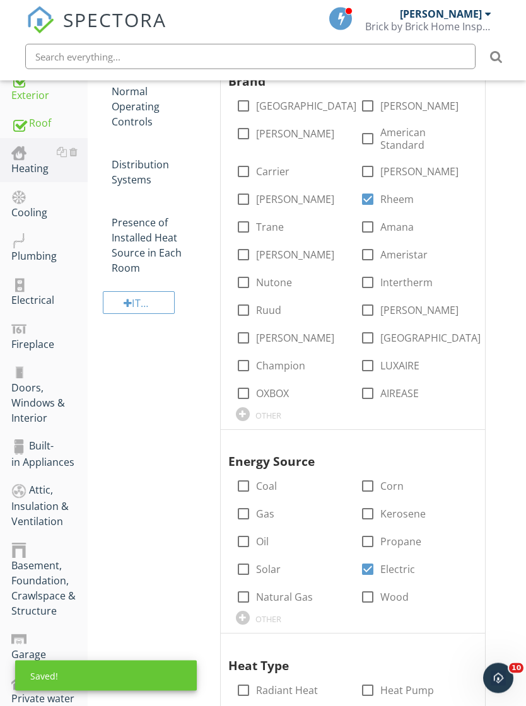
scroll to position [194, 0]
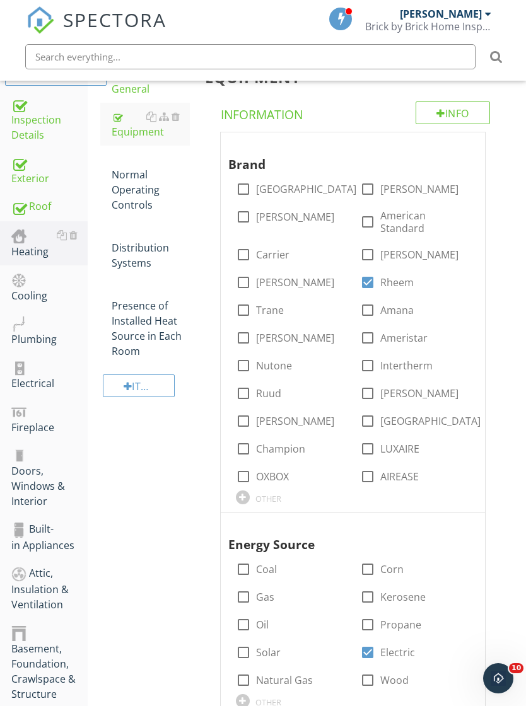
click at [144, 195] on div "Normal Operating Controls" at bounding box center [151, 182] width 78 height 61
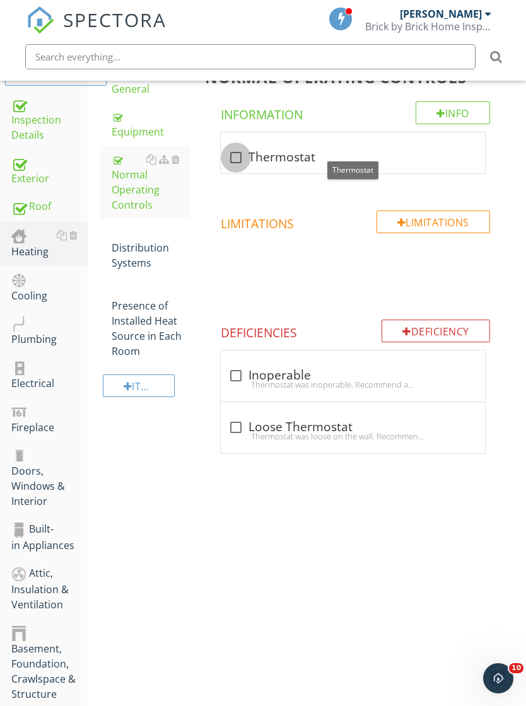
click at [240, 156] on div at bounding box center [235, 157] width 21 height 21
checkbox input "true"
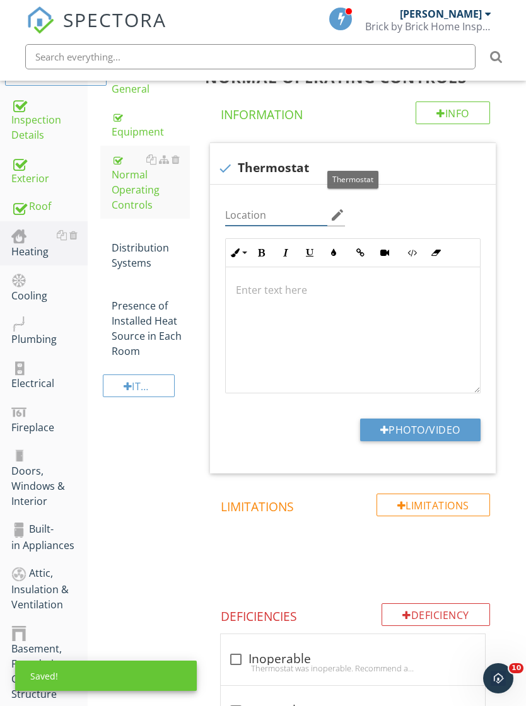
click at [263, 221] on input "Location" at bounding box center [276, 215] width 103 height 21
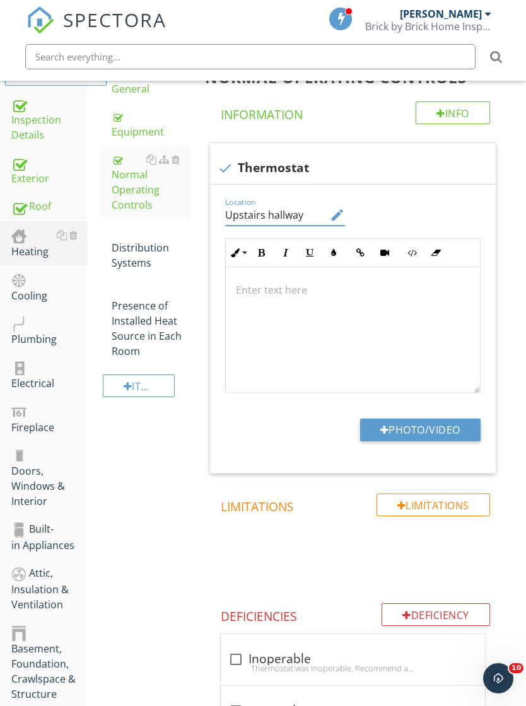
type input "Upstairs hallway"
click at [311, 373] on div at bounding box center [353, 330] width 254 height 126
click at [393, 436] on button "Photo/Video" at bounding box center [420, 430] width 120 height 23
click at [451, 434] on button "Photo/Video" at bounding box center [420, 430] width 120 height 23
click at [147, 260] on div "Distribution Systems" at bounding box center [151, 247] width 78 height 45
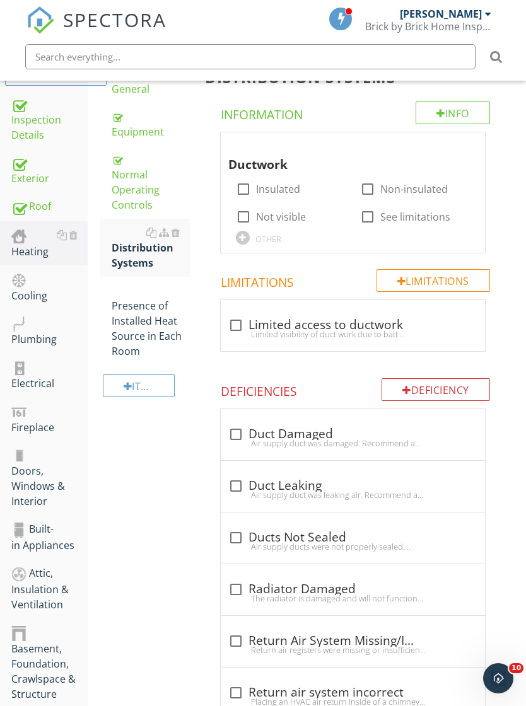
click at [264, 211] on label "Not visible" at bounding box center [281, 217] width 50 height 13
checkbox input "true"
click at [397, 211] on label "See limitations" at bounding box center [415, 217] width 70 height 13
checkbox input "true"
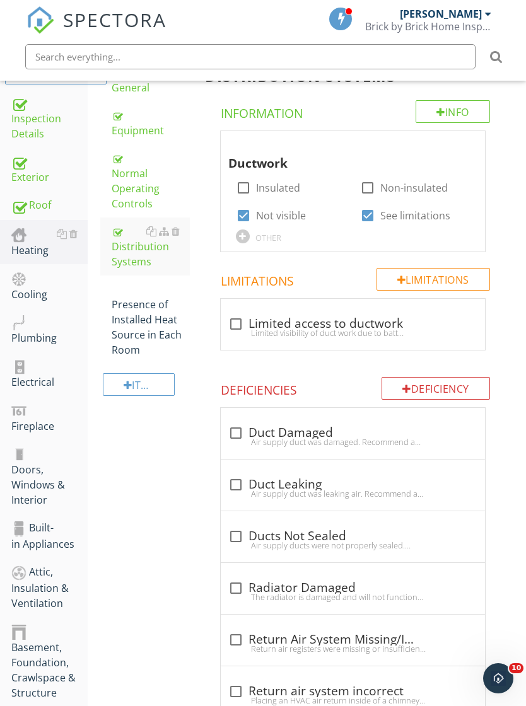
scroll to position [198, 0]
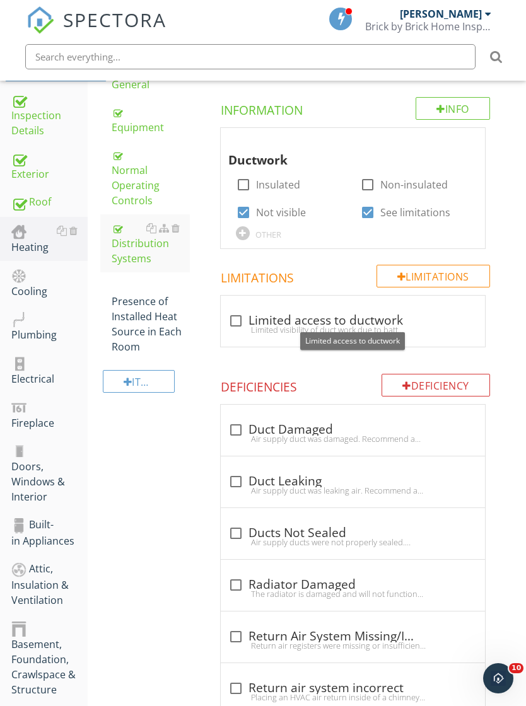
click at [436, 320] on div "check_box_outline_blank Limited access to ductwork" at bounding box center [352, 320] width 249 height 15
checkbox input "true"
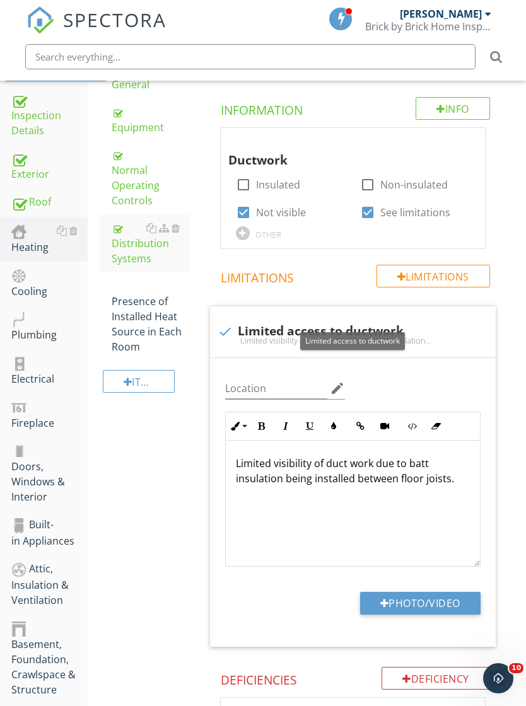
click at [453, 483] on p "Limited visibility of duct work due to batt insulation being installed between …" at bounding box center [353, 471] width 234 height 30
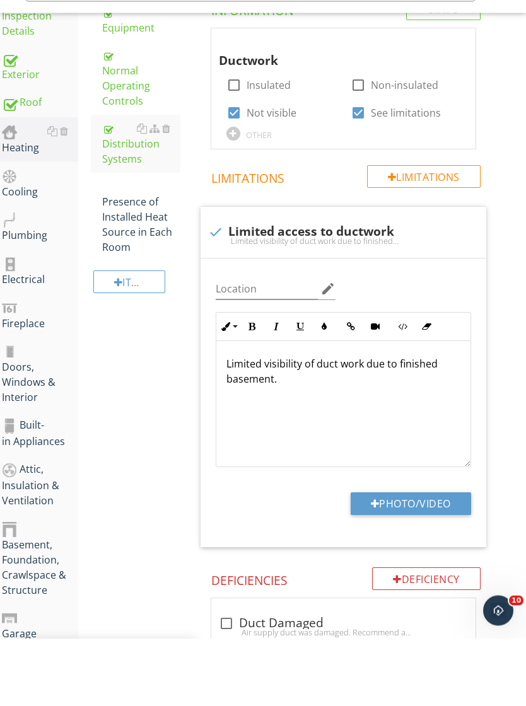
scroll to position [108, 9]
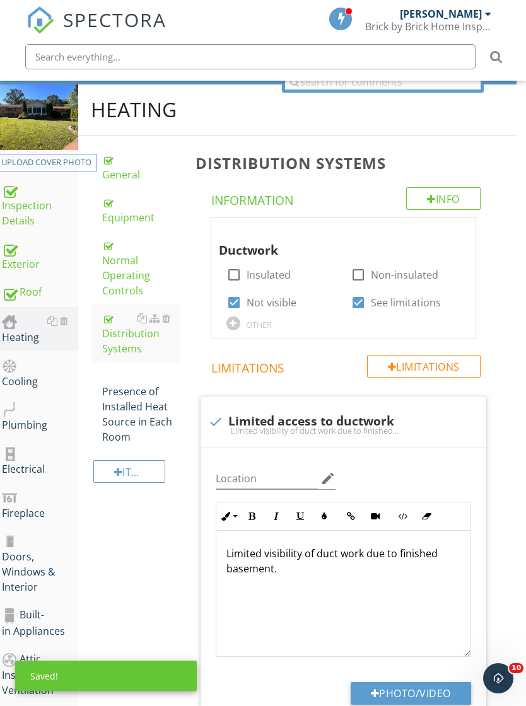
click at [161, 400] on div "Presence of Installed Heat Source in Each Room" at bounding box center [141, 407] width 78 height 76
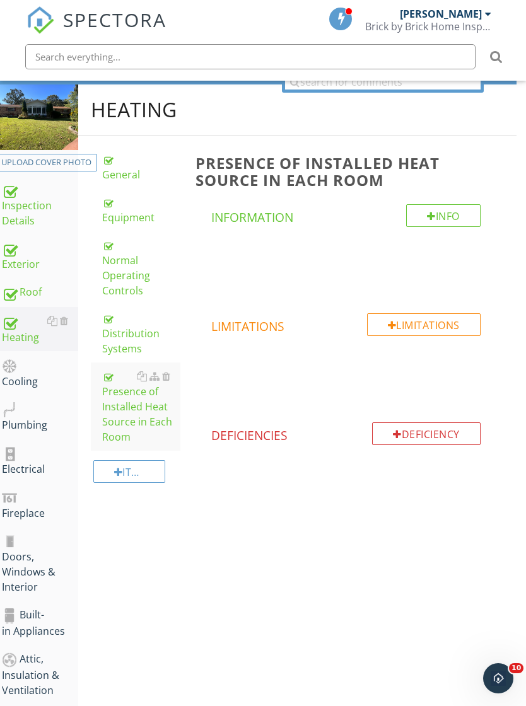
click at [22, 373] on div "Cooling" at bounding box center [40, 374] width 76 height 32
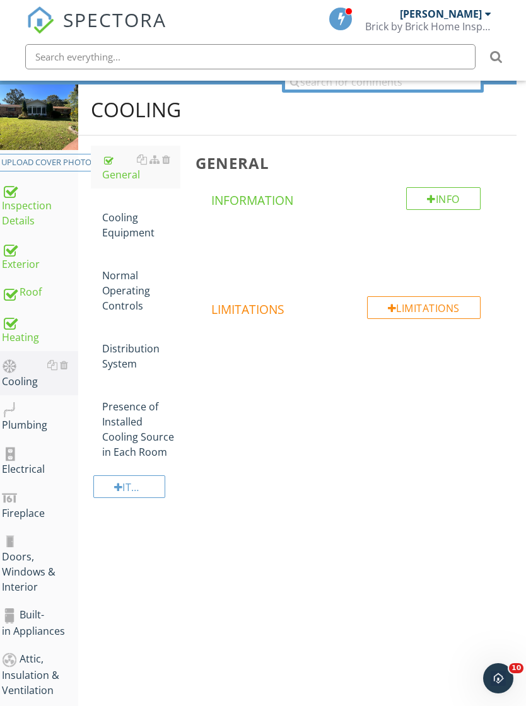
click at [137, 220] on div "Cooling Equipment" at bounding box center [141, 217] width 78 height 45
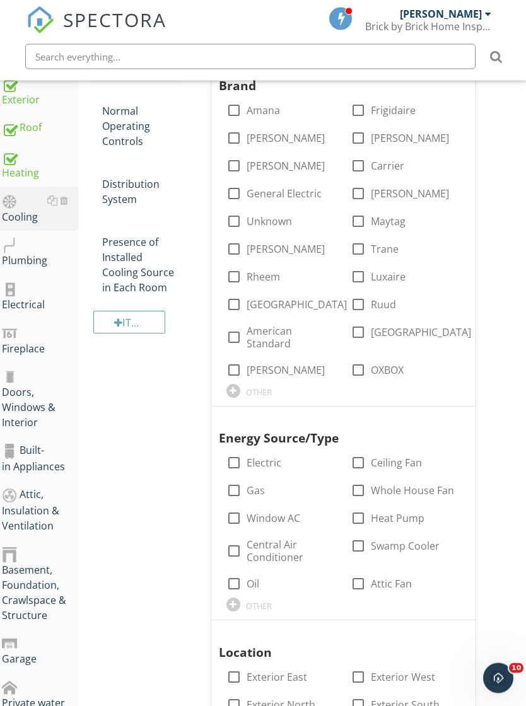
scroll to position [272, 9]
click at [272, 460] on label "Electric" at bounding box center [264, 462] width 35 height 13
checkbox input "true"
click at [271, 545] on label "Central Air Conditioner" at bounding box center [292, 550] width 90 height 25
checkbox input "true"
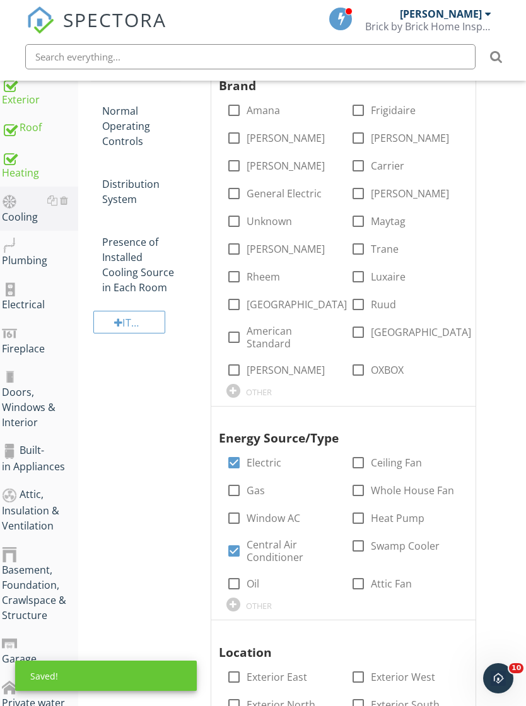
click at [256, 277] on label "Rheem" at bounding box center [263, 276] width 33 height 13
checkbox input "true"
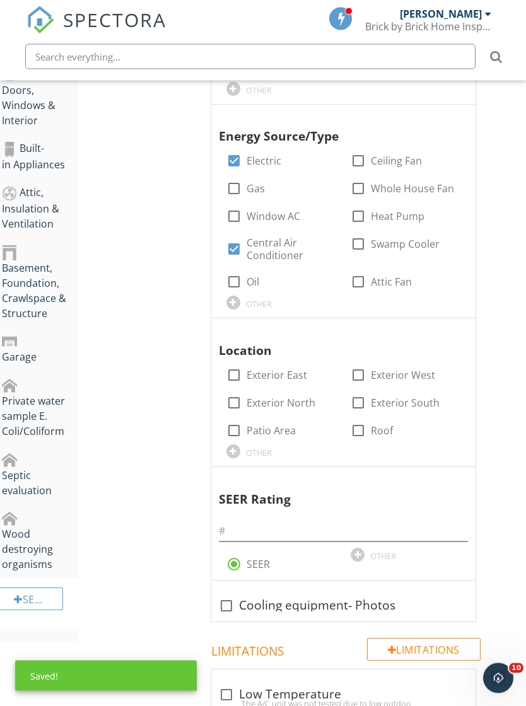
scroll to position [613, 9]
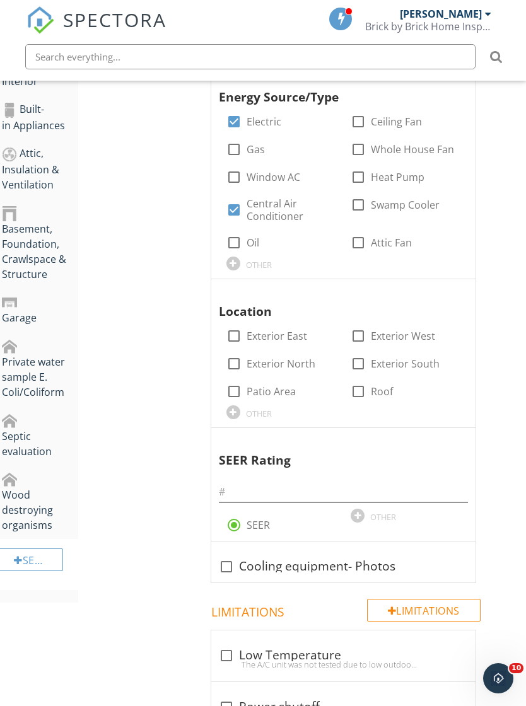
click at [259, 409] on div "OTHER" at bounding box center [259, 414] width 26 height 10
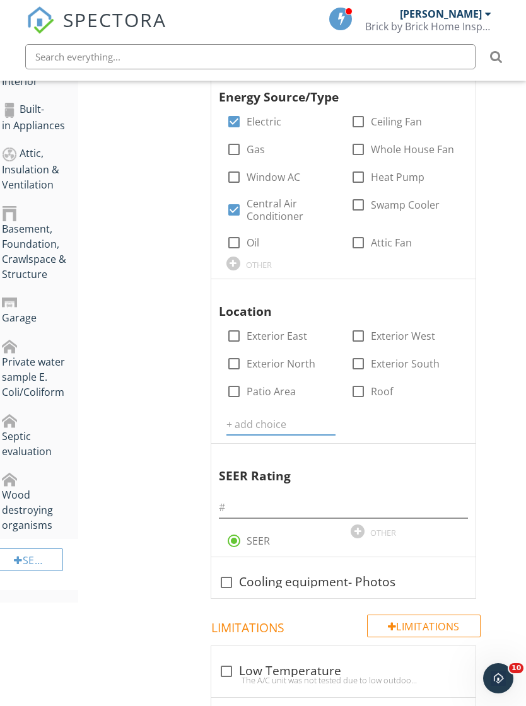
click at [272, 419] on input "text" at bounding box center [281, 424] width 110 height 21
type input "Exterior north west"
click at [318, 421] on input "Exterior north west" at bounding box center [272, 424] width 92 height 21
click at [332, 419] on icon at bounding box center [327, 424] width 9 height 10
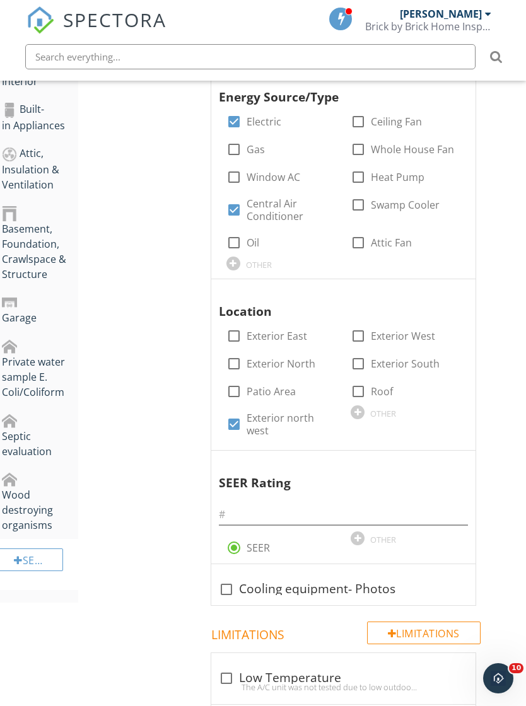
click at [344, 285] on div at bounding box center [346, 291] width 15 height 13
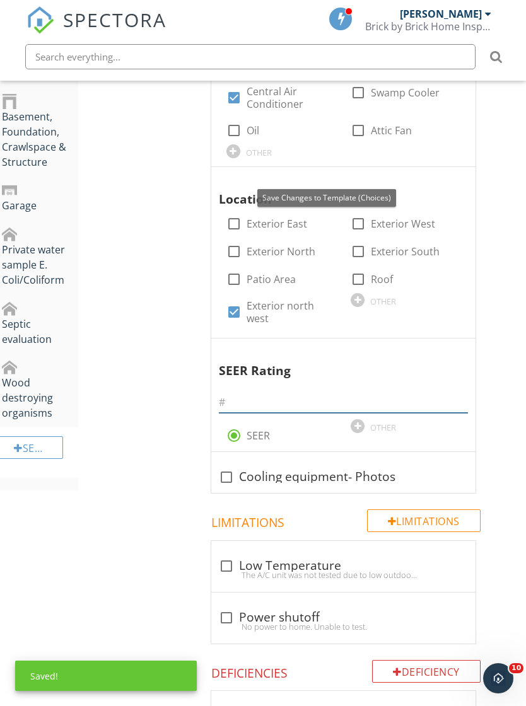
click at [405, 402] on input "text" at bounding box center [343, 402] width 249 height 21
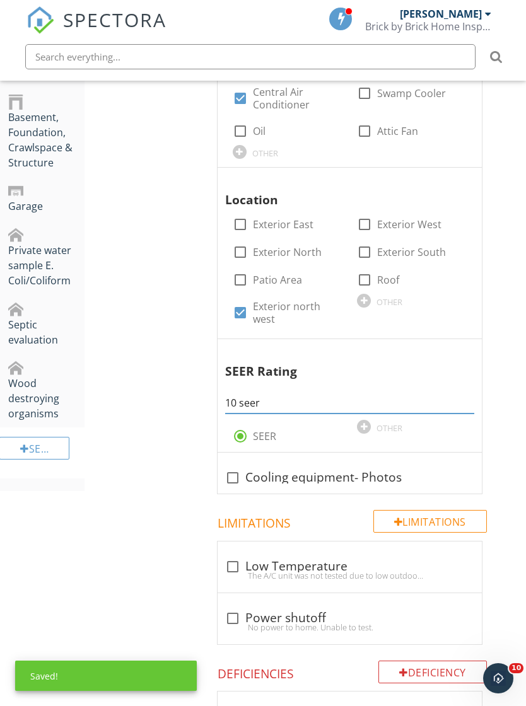
scroll to position [725, 0]
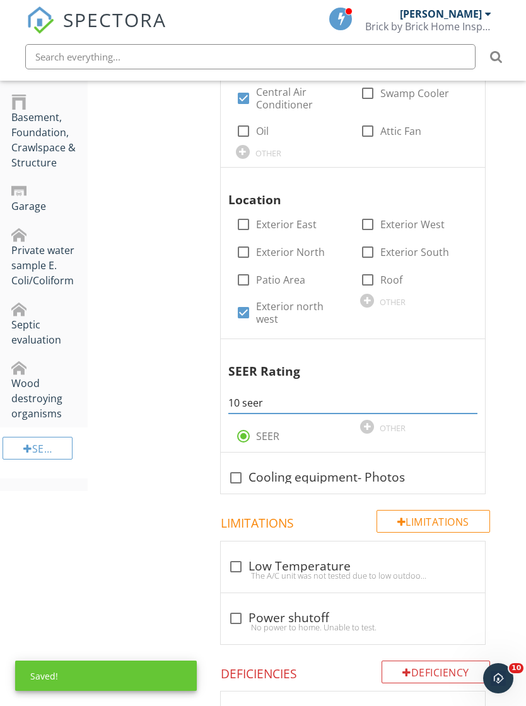
type input "10 seer"
click at [306, 480] on div "check_box_outline_blank Cooling equipment- Photos" at bounding box center [352, 477] width 249 height 15
checkbox input "true"
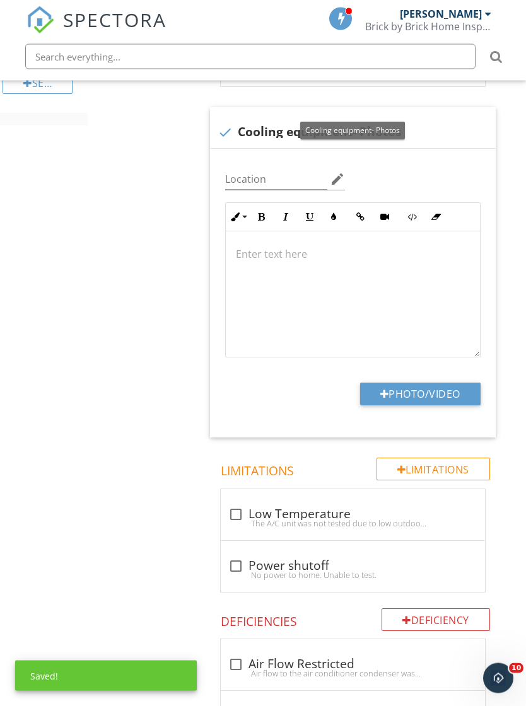
click at [458, 398] on button "Photo/Video" at bounding box center [420, 394] width 120 height 23
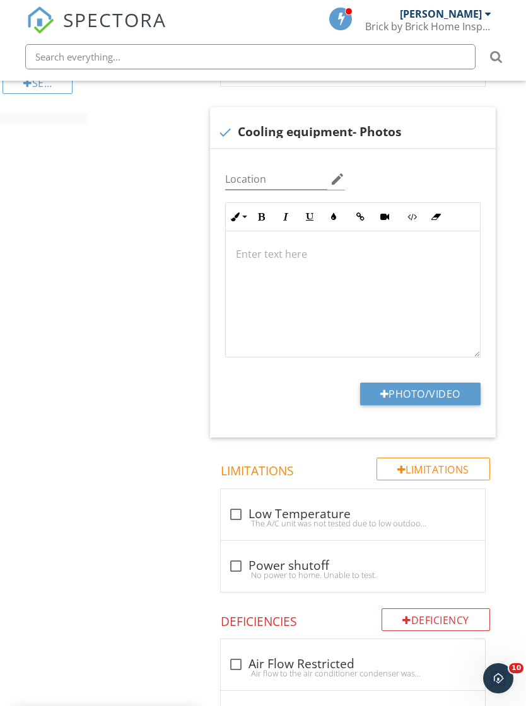
click at [436, 374] on div "Location edit Inline Style XLarge Large Normal Small Light Small/Light Bold Ita…" at bounding box center [353, 293] width 286 height 289
click at [427, 400] on button "Photo/Video" at bounding box center [420, 394] width 120 height 23
type input "C:\fakepath\IMG_7362.jpeg"
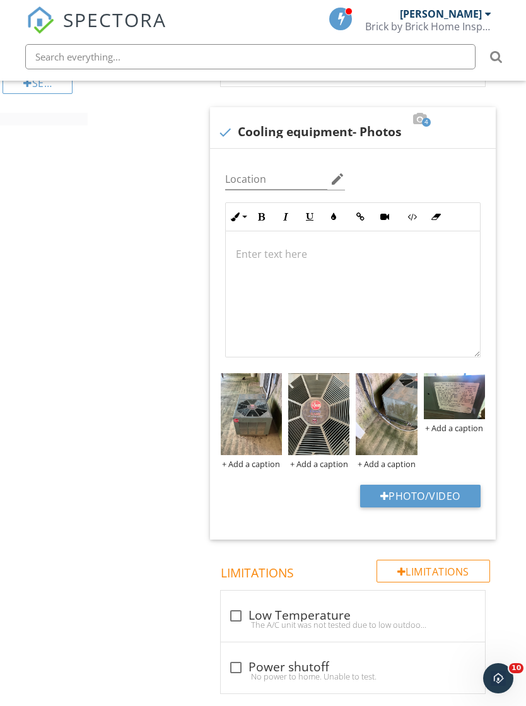
click at [470, 390] on img at bounding box center [454, 396] width 61 height 46
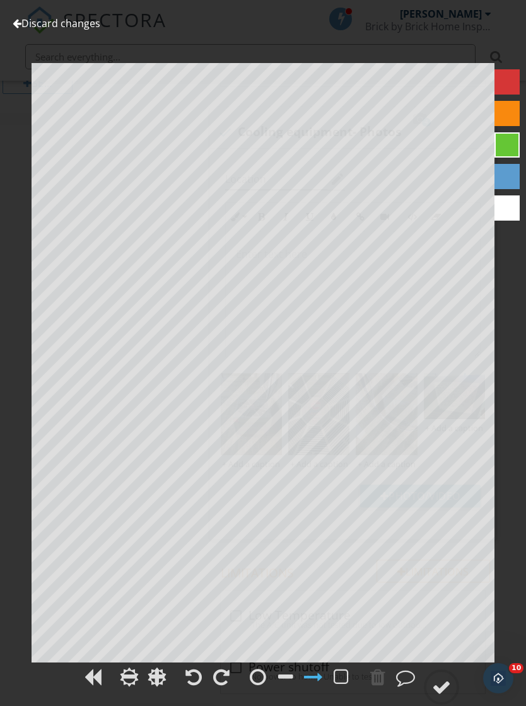
click at [66, 28] on link "Discard changes" at bounding box center [57, 23] width 88 height 14
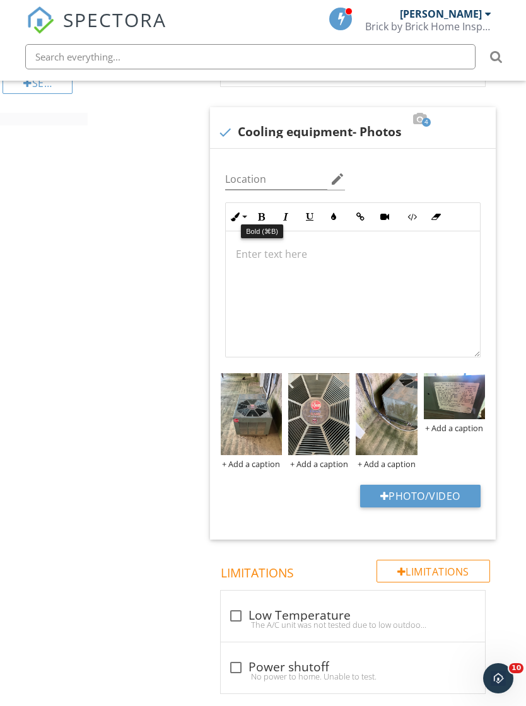
click at [262, 207] on button "Bold" at bounding box center [262, 217] width 24 height 24
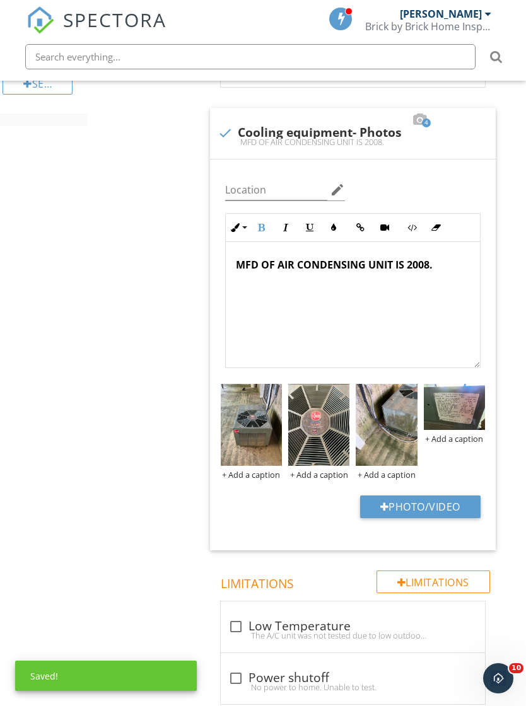
click at [257, 230] on button "Bold" at bounding box center [262, 228] width 24 height 24
click at [263, 224] on icon "button" at bounding box center [261, 227] width 9 height 9
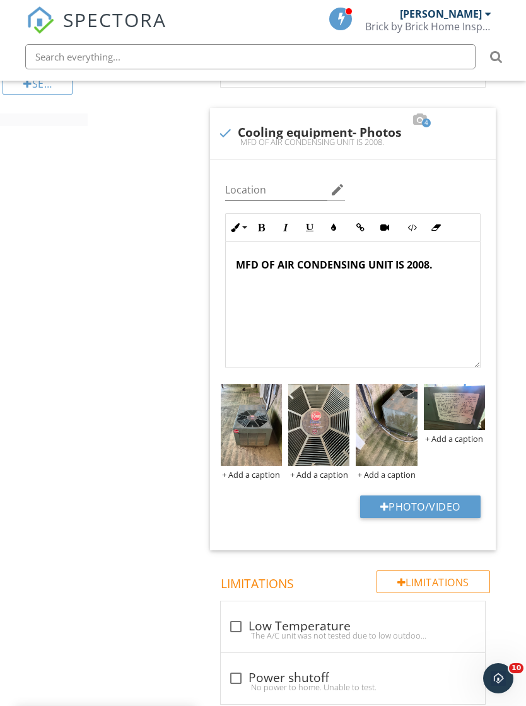
click at [265, 226] on icon "button" at bounding box center [261, 227] width 9 height 9
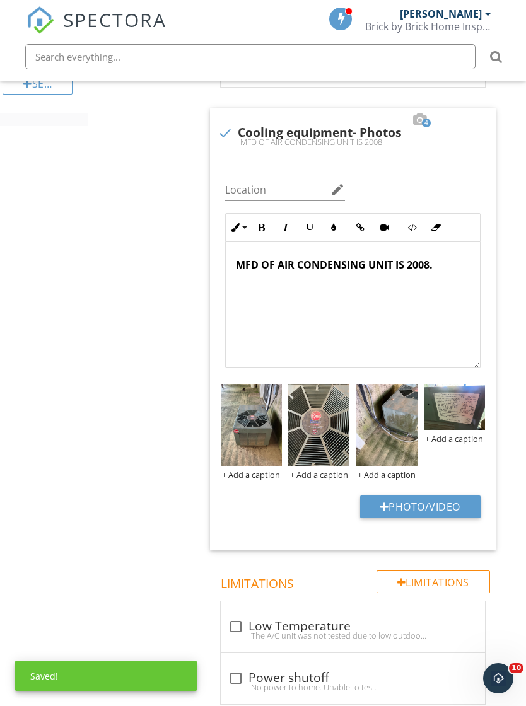
click at [264, 233] on button "Bold" at bounding box center [262, 228] width 24 height 24
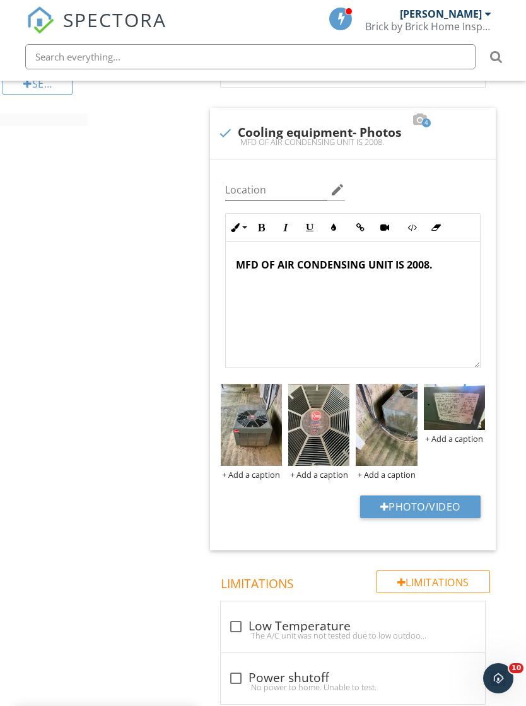
click at [265, 223] on icon "button" at bounding box center [261, 227] width 9 height 9
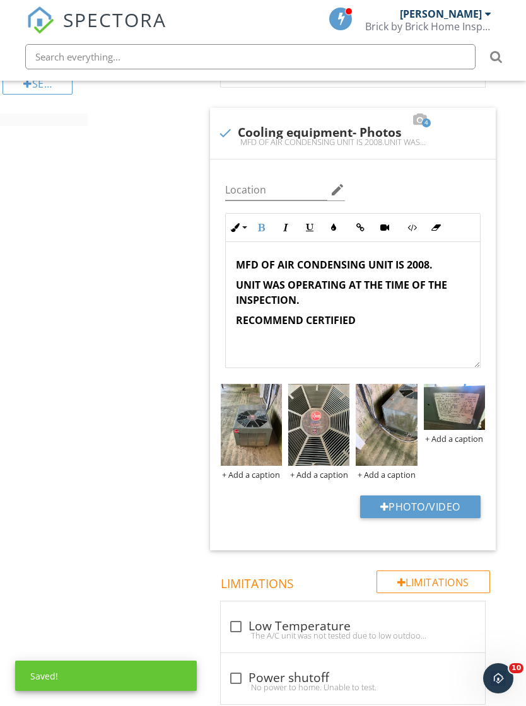
click at [283, 318] on strong "RECOMMEND CERTIFIED" at bounding box center [296, 320] width 120 height 14
click at [387, 317] on p "RECOMMEND CERTIFIED" at bounding box center [353, 320] width 234 height 15
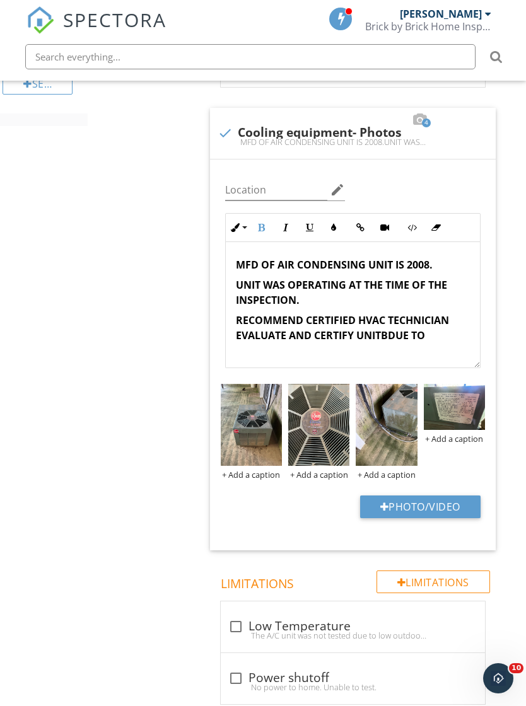
click at [387, 335] on strong "RECOMMEND CERTIFIED HVAC TECHNICIAN EVALUATE AND CERTIFY UNITBDUE TO" at bounding box center [342, 327] width 213 height 29
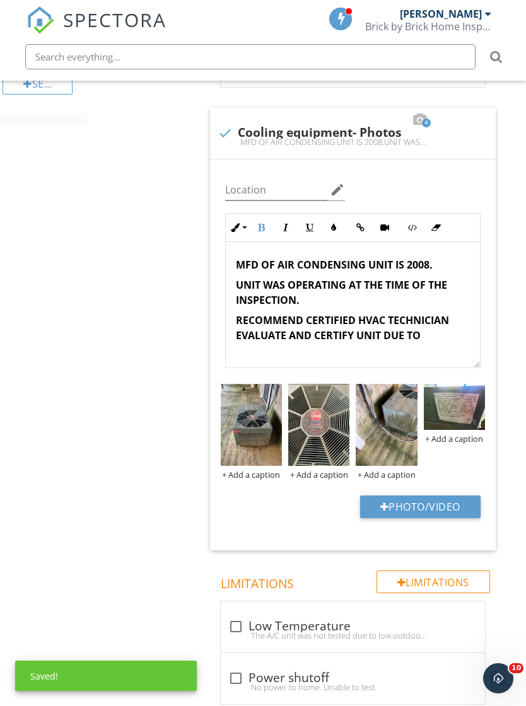
click at [428, 329] on p "RECOMMEND CERTIFIED HVAC TECHNICIAN EVALUATE AND CERTIFY UNIT DUE TO" at bounding box center [353, 328] width 234 height 30
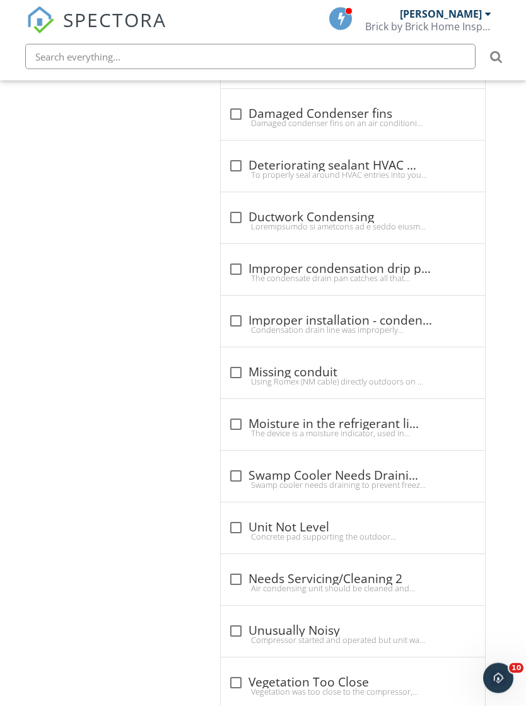
scroll to position [2383, 0]
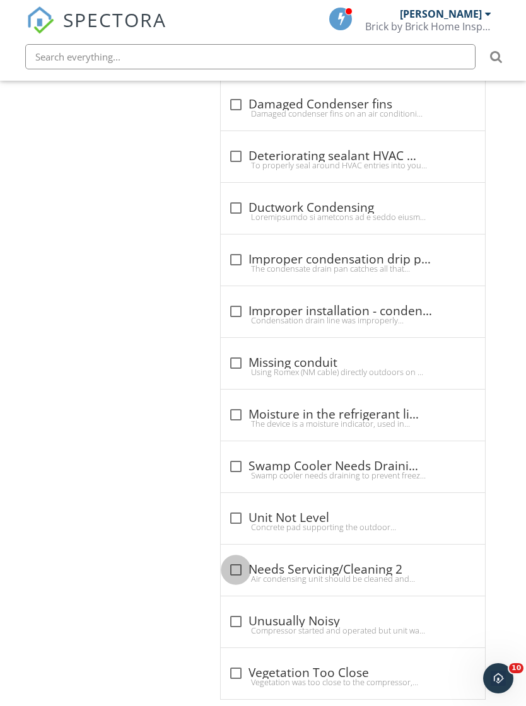
click at [237, 559] on div at bounding box center [235, 569] width 21 height 21
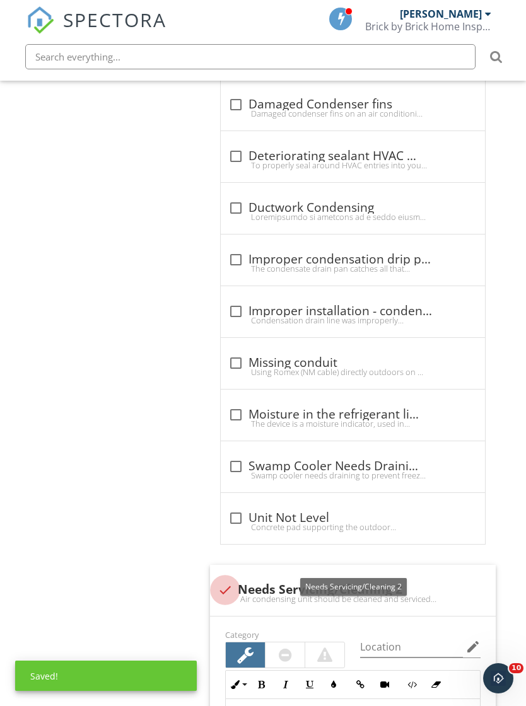
click at [228, 579] on div at bounding box center [224, 589] width 21 height 21
checkbox input "true"
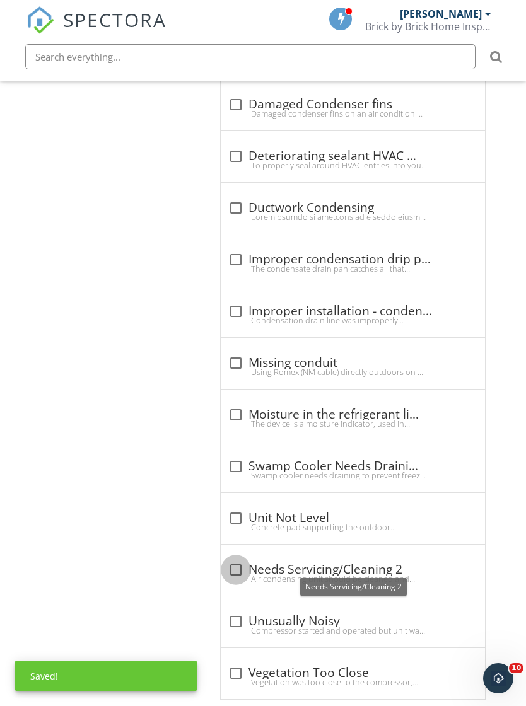
click at [241, 565] on div at bounding box center [235, 569] width 21 height 21
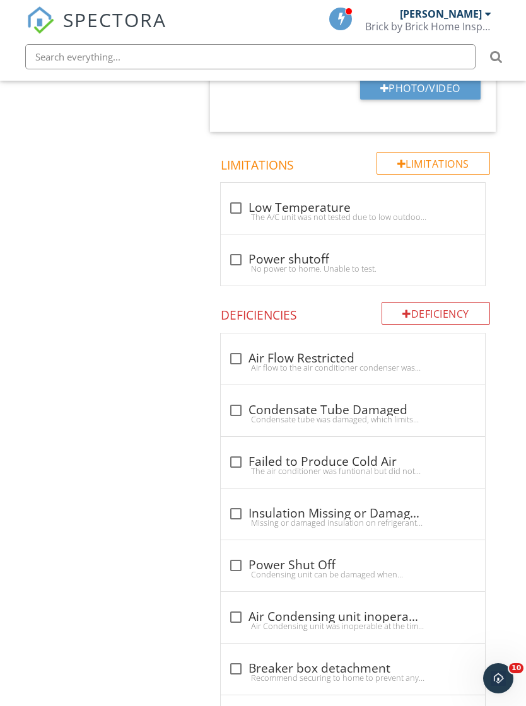
scroll to position [1606, 0]
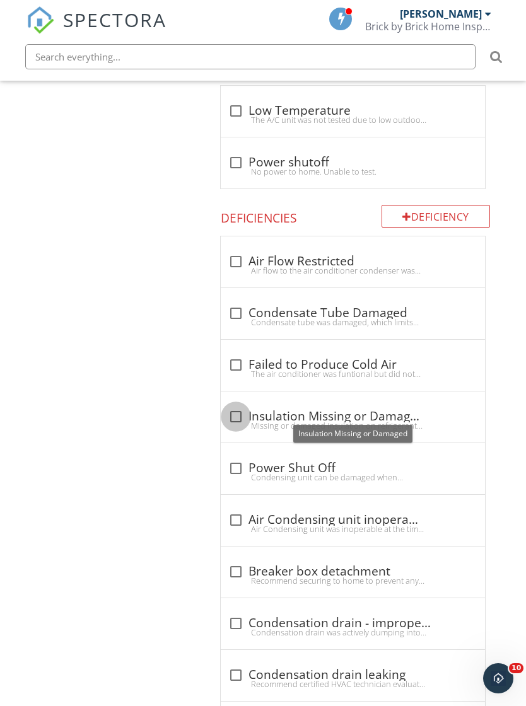
click at [231, 410] on div at bounding box center [235, 416] width 21 height 21
checkbox input "true"
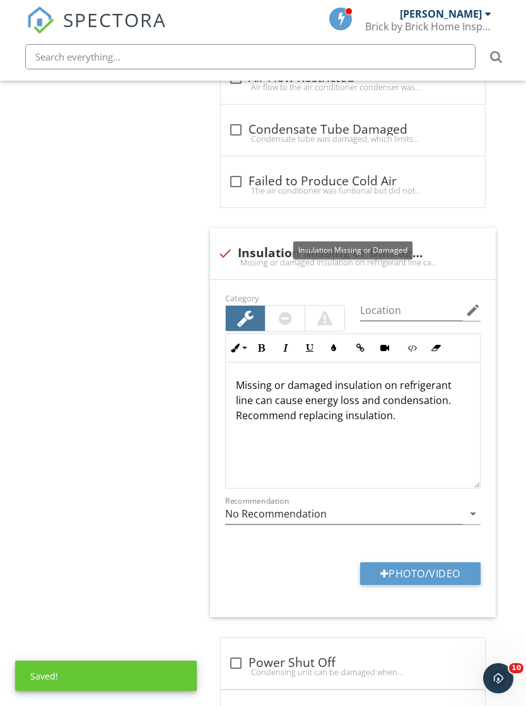
scroll to position [1799, 0]
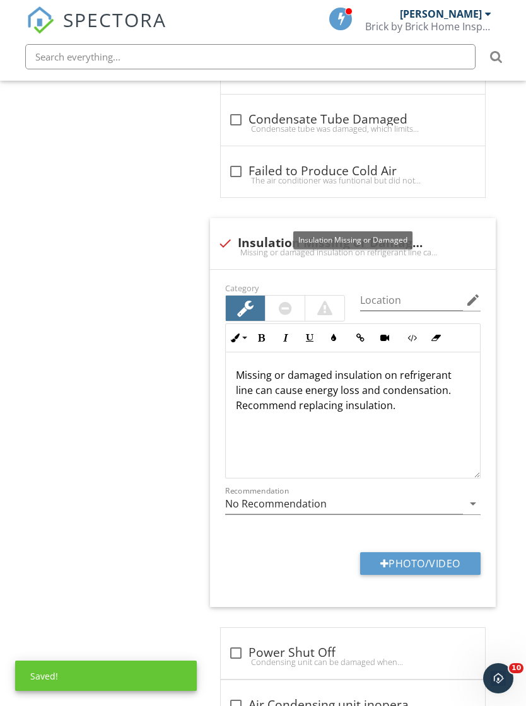
click at [401, 552] on button "Photo/Video" at bounding box center [420, 563] width 120 height 23
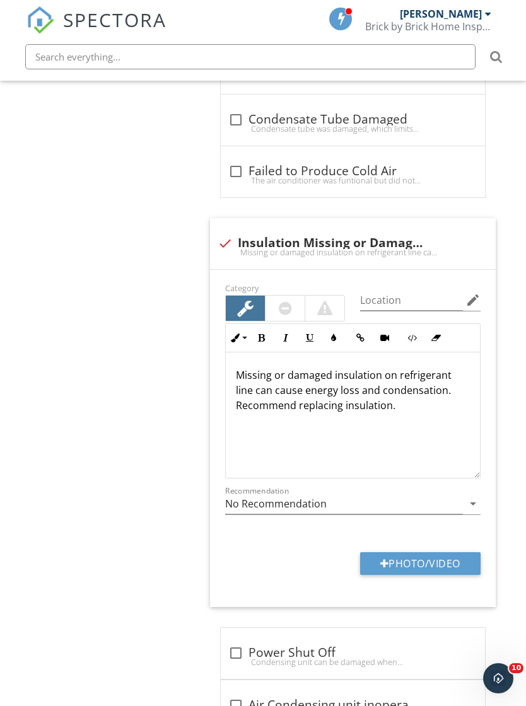
type input "C:\fakepath\IMG_7364.jpeg"
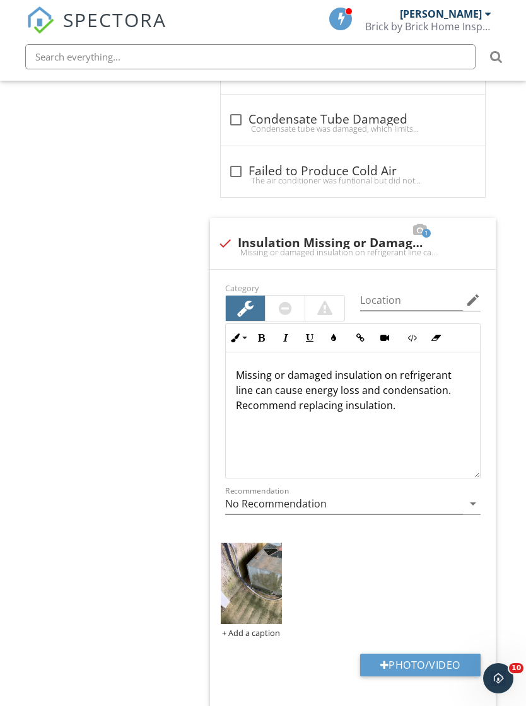
click at [259, 592] on img at bounding box center [251, 584] width 61 height 82
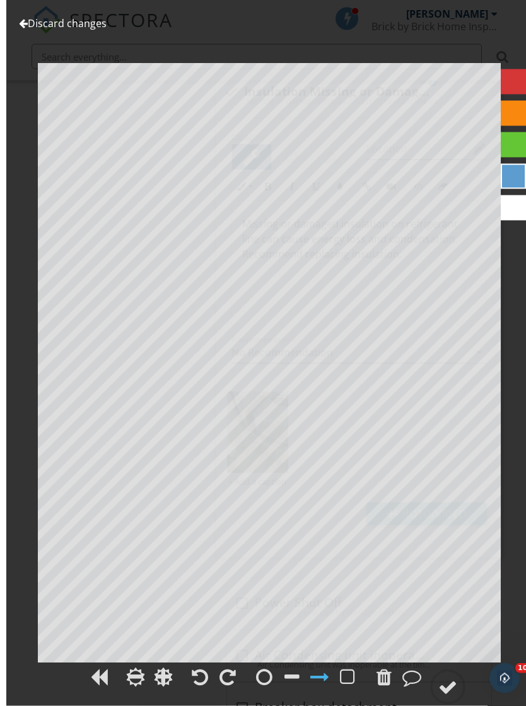
scroll to position [1955, 0]
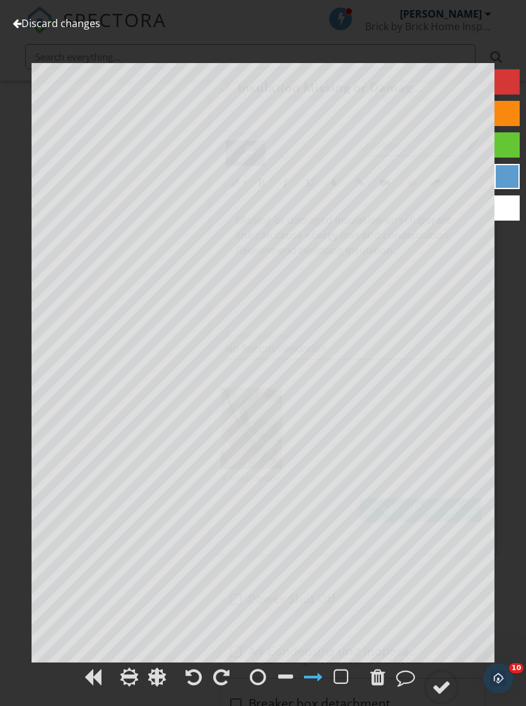
click at [426, 701] on circle at bounding box center [441, 687] width 33 height 33
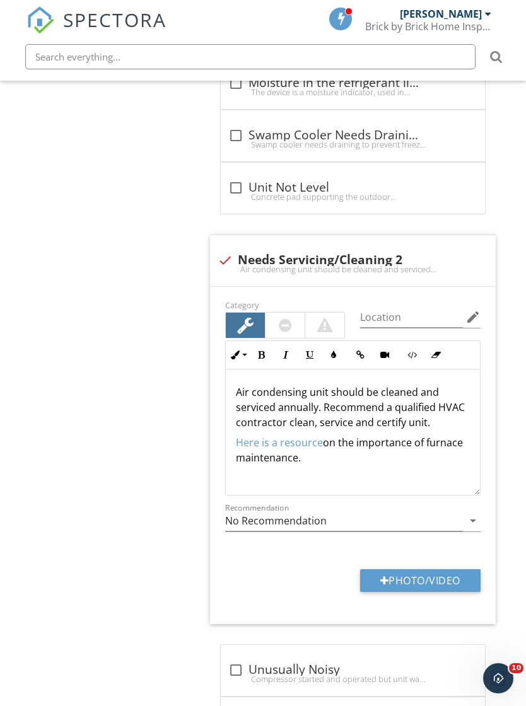
scroll to position [3165, 0]
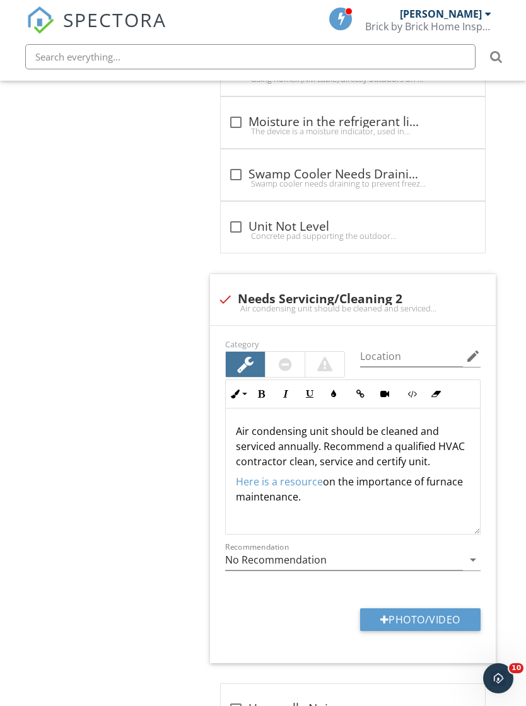
click at [342, 280] on div at bounding box center [349, 286] width 15 height 13
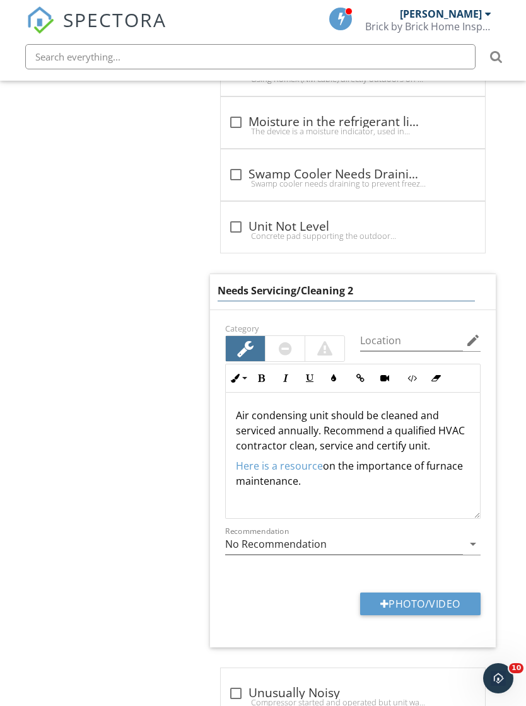
click at [378, 291] on input "Needs Servicing/Cleaning 2" at bounding box center [346, 291] width 257 height 21
type input "Needs Servicing/Cleaning"
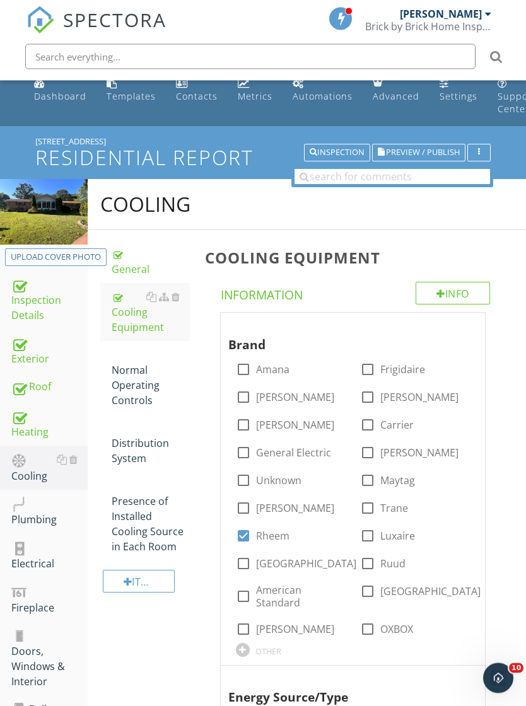
scroll to position [13, 0]
click at [129, 407] on link "Normal Operating Controls" at bounding box center [151, 377] width 78 height 73
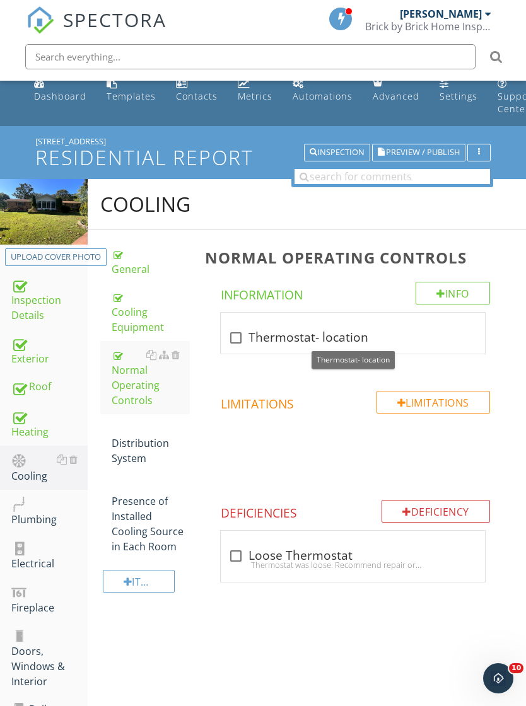
click at [246, 339] on div at bounding box center [235, 337] width 21 height 21
checkbox input "true"
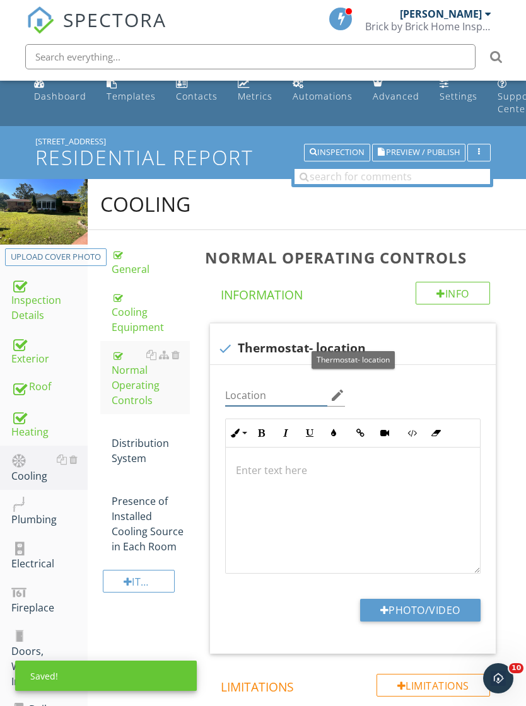
click at [278, 386] on input "Location" at bounding box center [276, 395] width 103 height 21
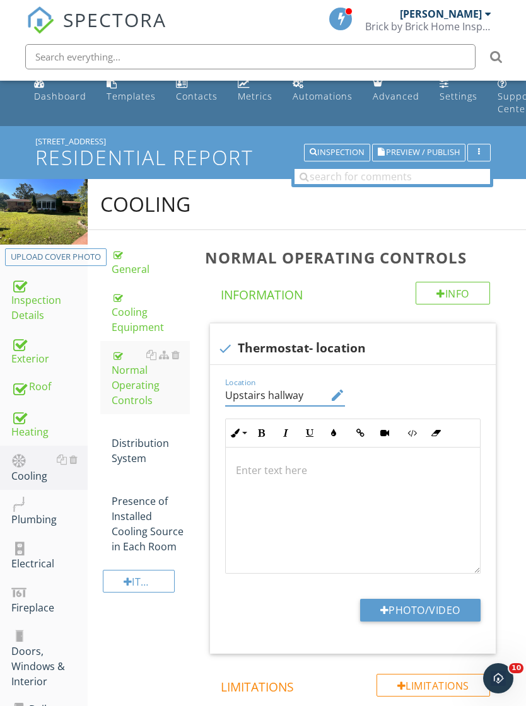
type input "Upstairs hallway"
click at [158, 446] on div "Distribution System" at bounding box center [151, 443] width 78 height 45
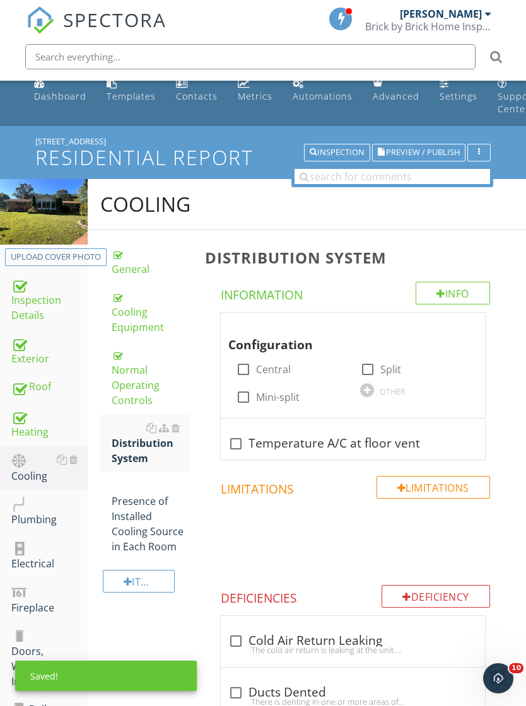
click at [278, 371] on label "Central" at bounding box center [273, 369] width 35 height 13
checkbox input "true"
click at [237, 445] on div at bounding box center [235, 443] width 21 height 21
checkbox input "true"
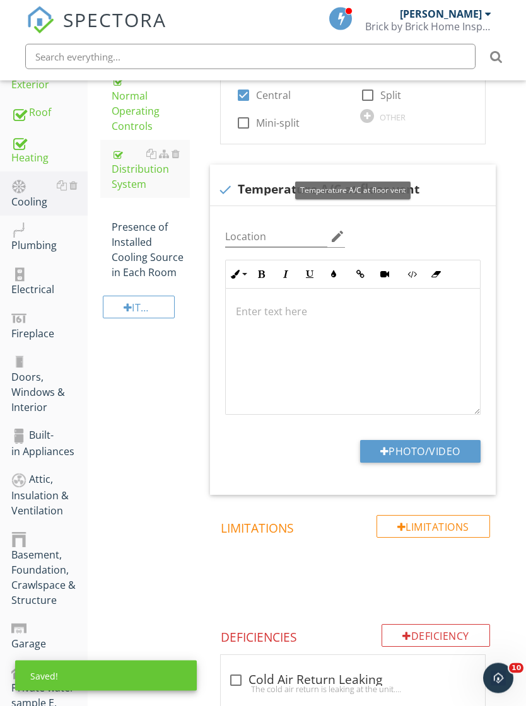
scroll to position [288, 0]
click at [447, 449] on button "Photo/Video" at bounding box center [420, 451] width 120 height 23
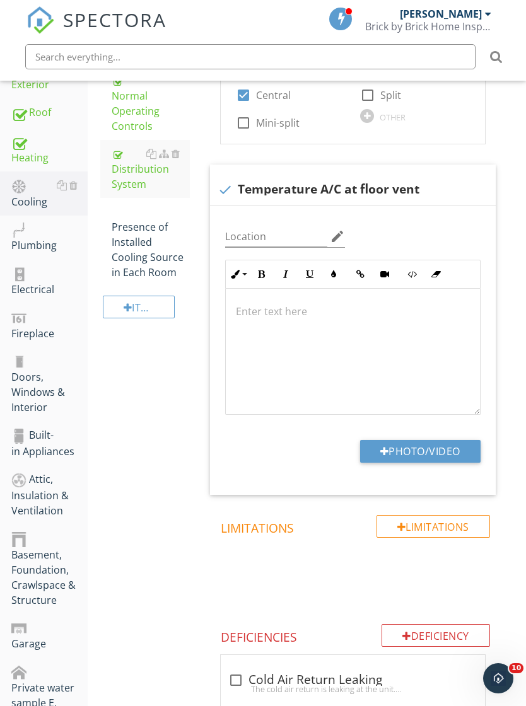
type input "C:\fakepath\IMG_7435.jpeg"
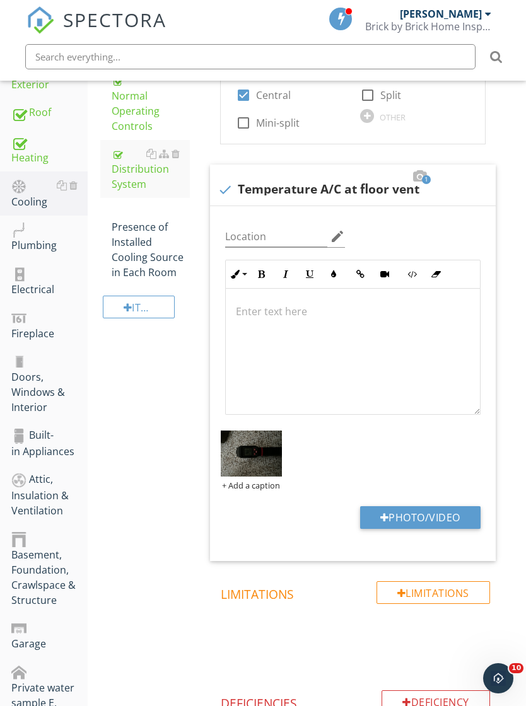
click at [249, 454] on img at bounding box center [251, 454] width 61 height 46
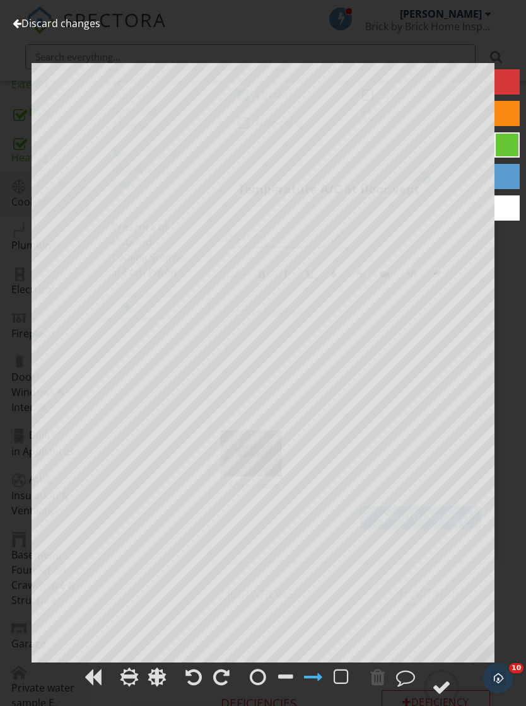
click at [230, 687] on div at bounding box center [221, 677] width 19 height 19
click at [433, 697] on div at bounding box center [441, 687] width 19 height 19
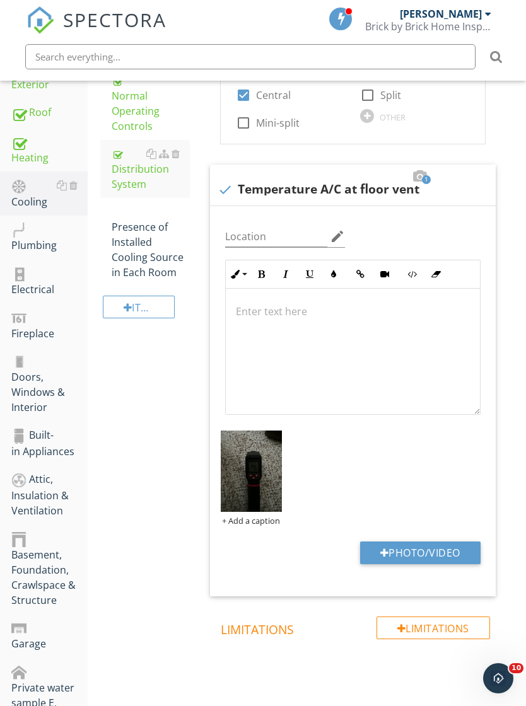
click at [359, 323] on div at bounding box center [353, 352] width 254 height 126
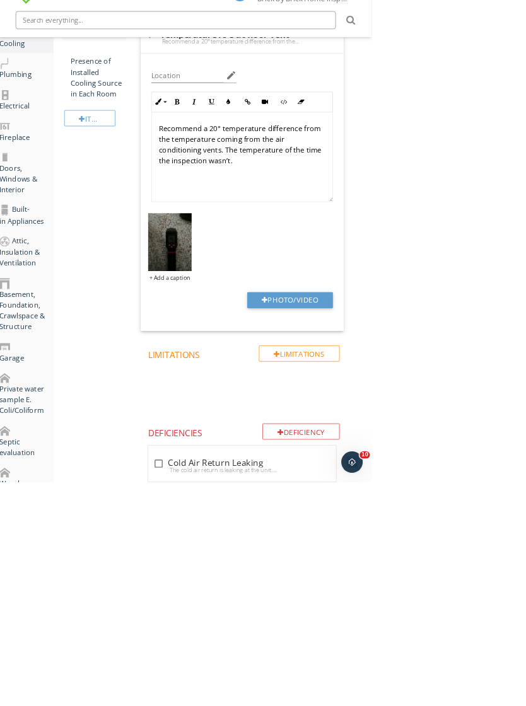
scroll to position [286, 0]
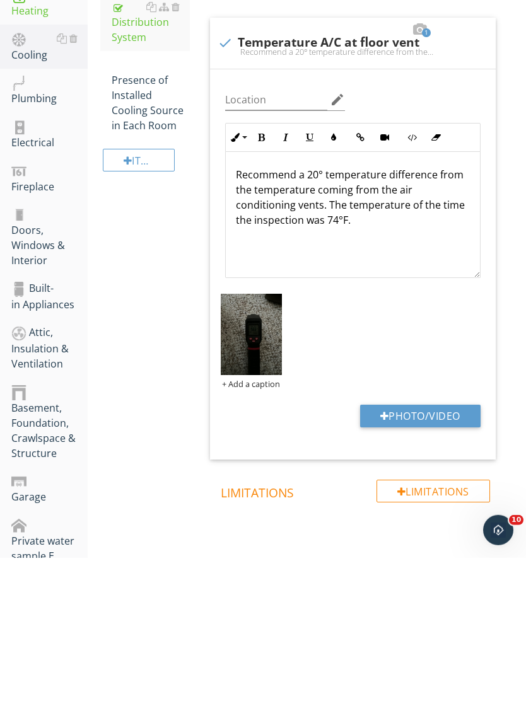
click at [298, 315] on p "Recommend a 20° temperature difference from the temperature coming from the air…" at bounding box center [353, 345] width 234 height 61
click at [330, 315] on p "Recommend a15- 20° temperature difference from the temperature coming from the …" at bounding box center [353, 345] width 234 height 61
click at [157, 206] on div "Presence of Installed Cooling Source in Each Room" at bounding box center [151, 244] width 78 height 76
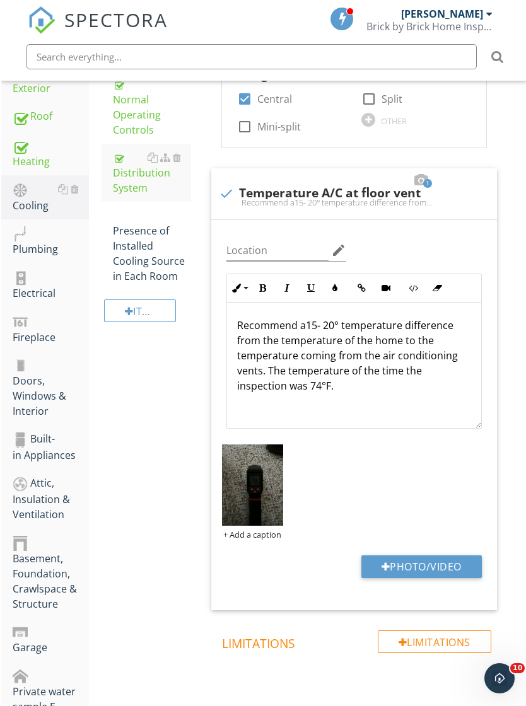
scroll to position [275, 0]
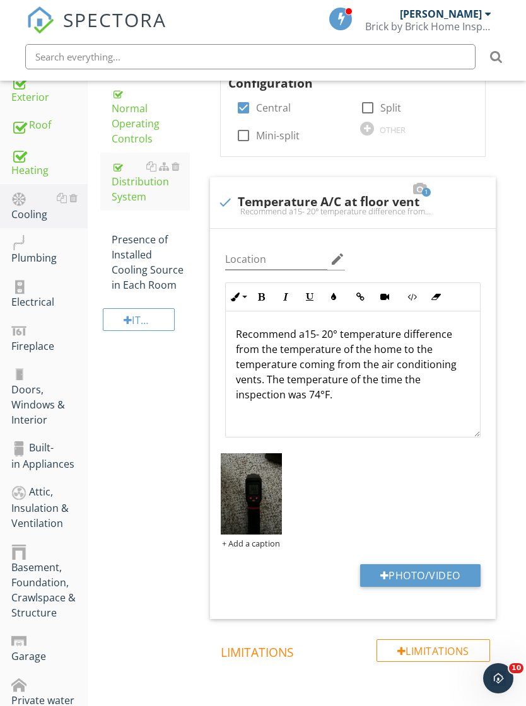
click at [151, 253] on div "Presence of Installed Cooling Source in Each Room" at bounding box center [151, 255] width 78 height 76
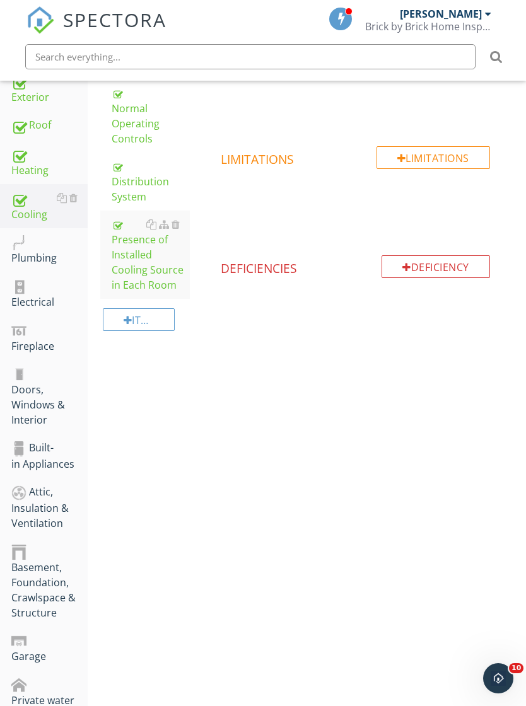
click at [52, 251] on div "Plumbing" at bounding box center [49, 251] width 76 height 32
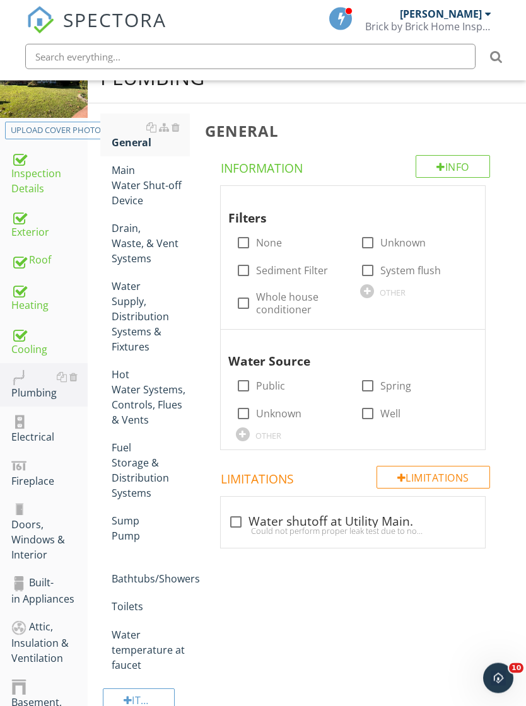
scroll to position [62, 0]
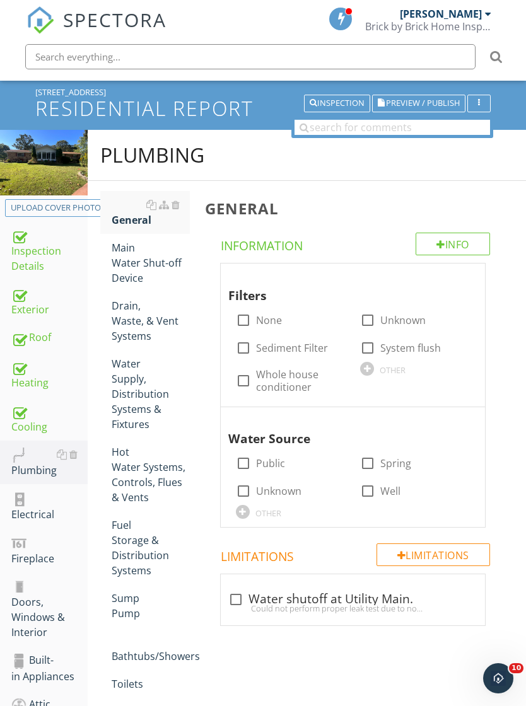
click at [265, 315] on label "None" at bounding box center [269, 320] width 26 height 13
checkbox input "true"
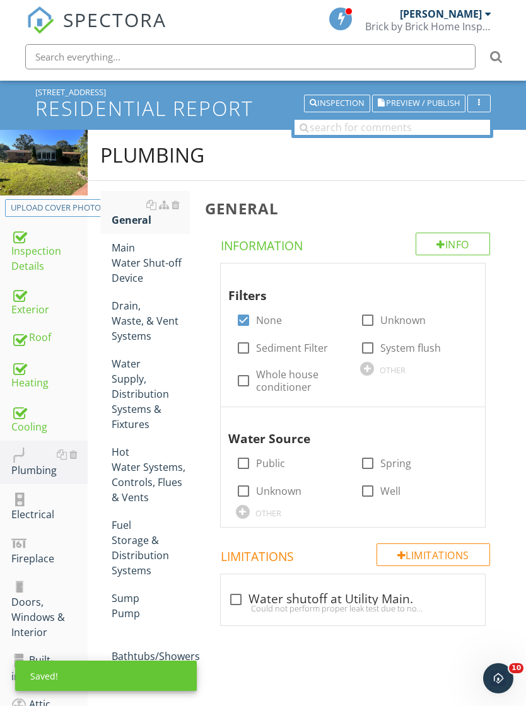
click at [391, 494] on label "Well" at bounding box center [390, 491] width 20 height 13
checkbox input "true"
click at [116, 268] on div "Main Water Shut-off Device" at bounding box center [151, 262] width 78 height 45
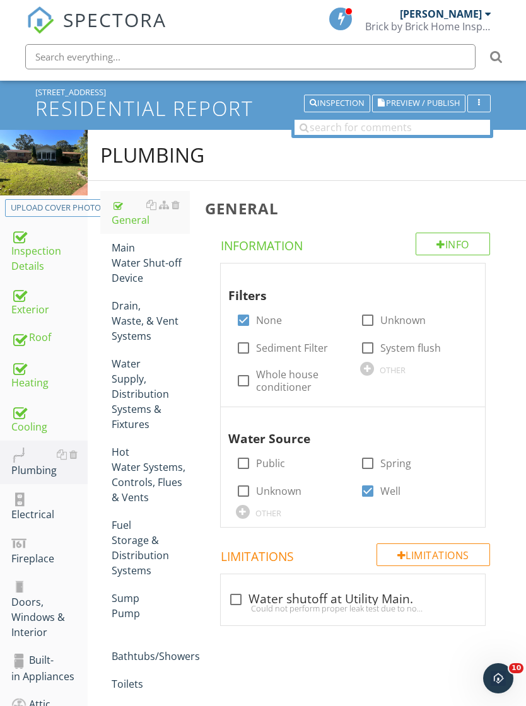
click at [143, 236] on link "Main Water Shut-off Device" at bounding box center [151, 263] width 78 height 58
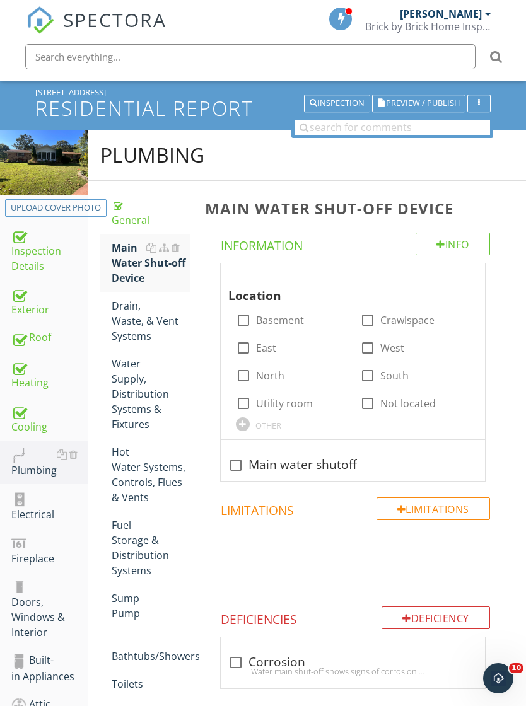
click at [286, 317] on label "Basement" at bounding box center [280, 320] width 48 height 13
checkbox input "true"
click at [234, 471] on div at bounding box center [235, 465] width 21 height 21
checkbox input "true"
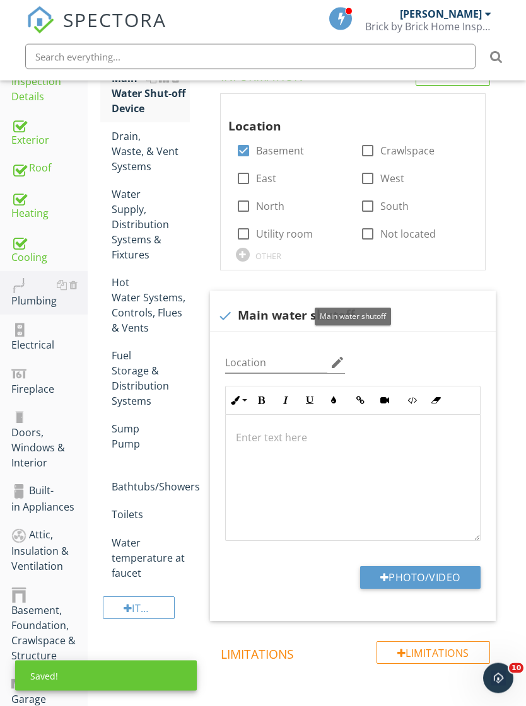
scroll to position [285, 0]
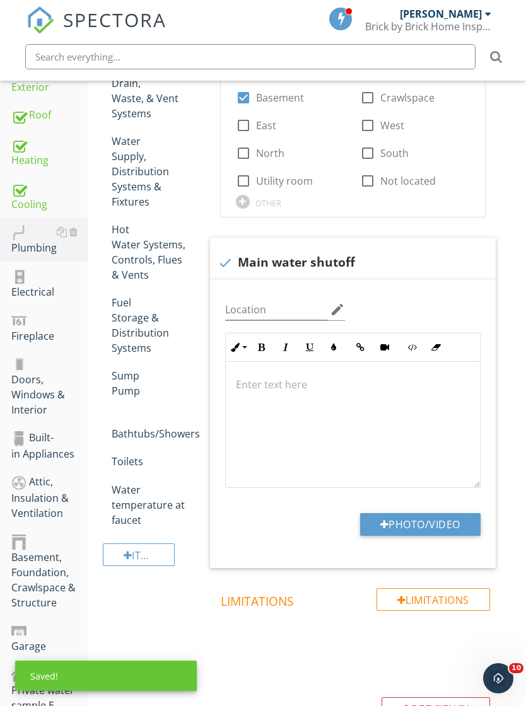
click at [428, 521] on button "Photo/Video" at bounding box center [420, 524] width 120 height 23
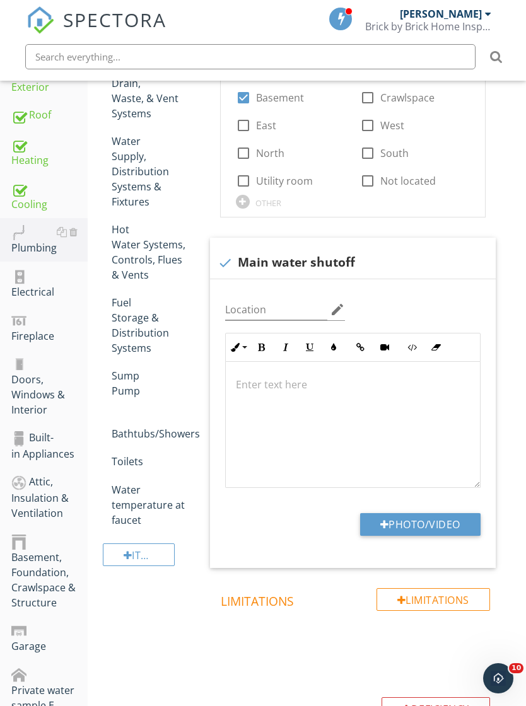
type input "C:\fakepath\IMG_7380.jpeg"
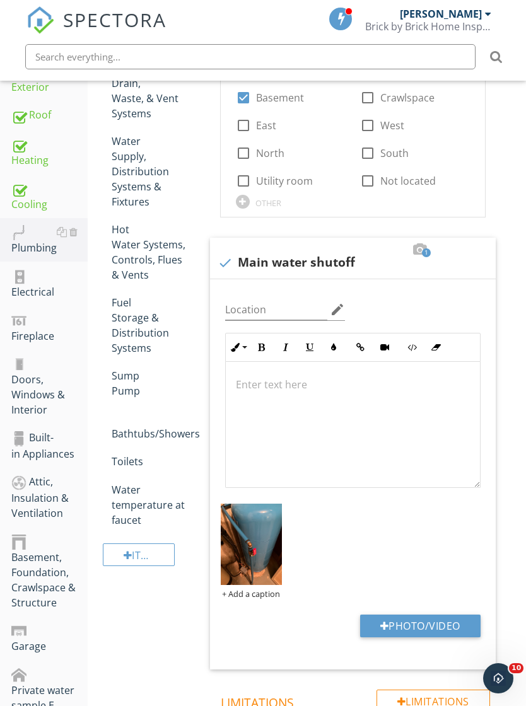
click at [265, 558] on img at bounding box center [251, 545] width 61 height 82
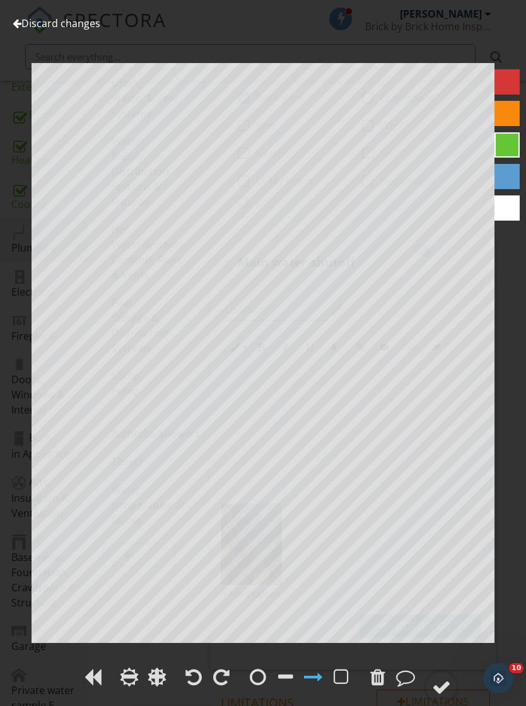
click at [449, 687] on div at bounding box center [441, 687] width 19 height 19
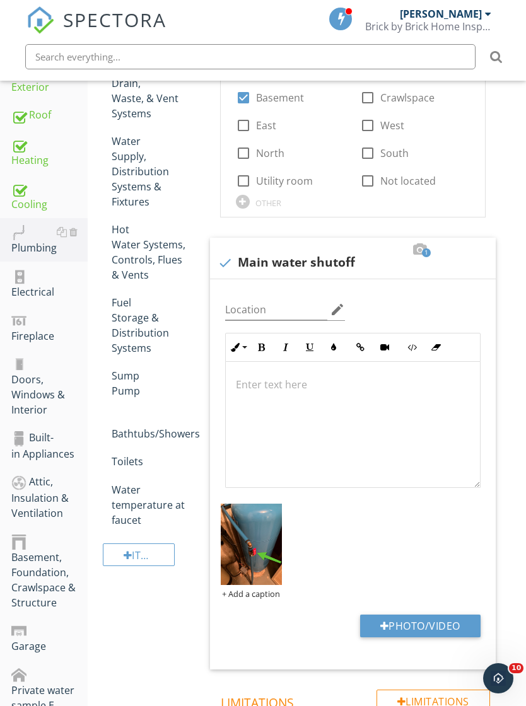
click at [502, 381] on span "Location check_box Basement check_box_outline_blank Crawlspace check_box_outlin…" at bounding box center [355, 354] width 301 height 629
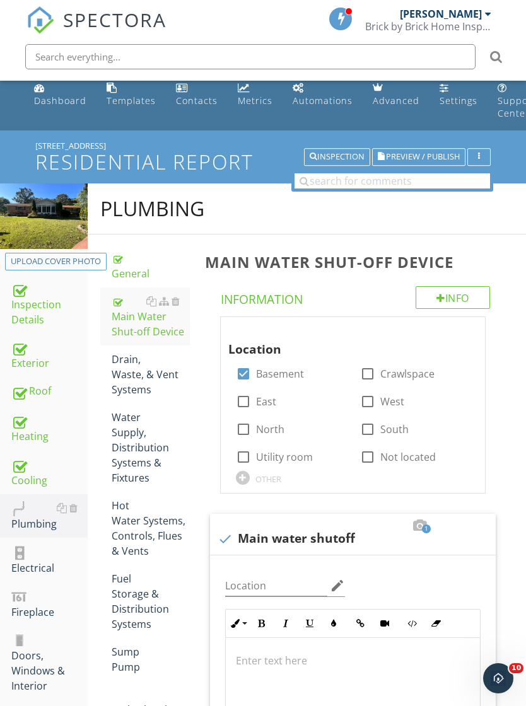
scroll to position [0, 0]
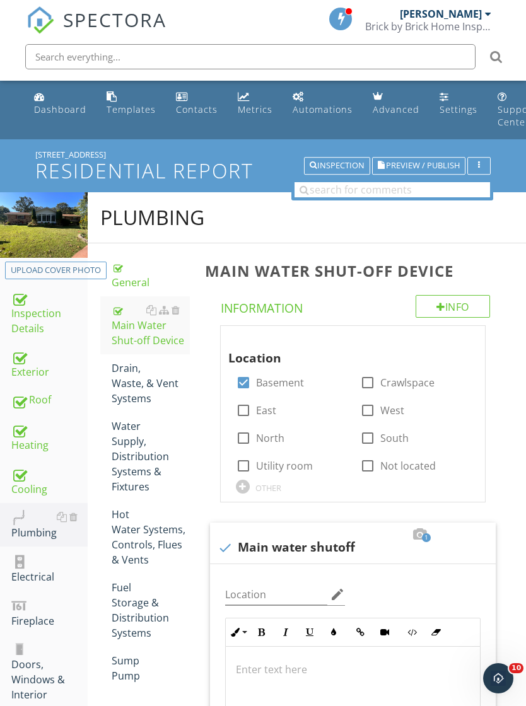
click at [129, 394] on div "Drain, Waste, & Vent Systems" at bounding box center [151, 383] width 78 height 45
click at [155, 391] on div "Drain, Waste, & Vent Systems" at bounding box center [151, 383] width 78 height 45
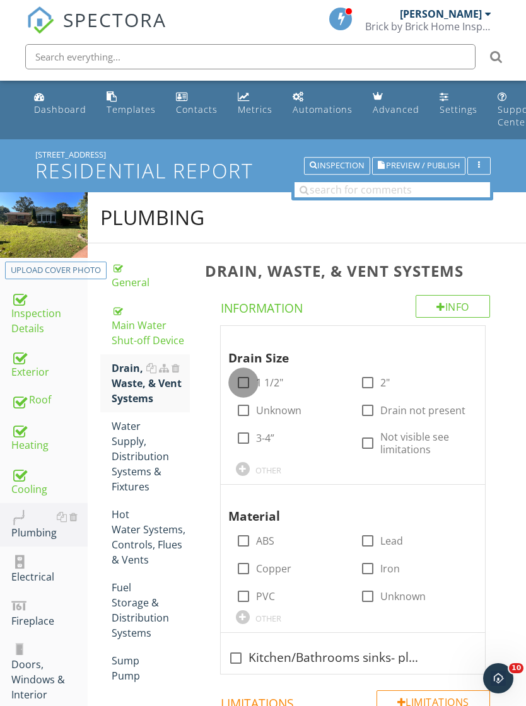
click at [237, 376] on div at bounding box center [243, 382] width 21 height 21
checkbox input "true"
click at [365, 376] on div at bounding box center [367, 382] width 21 height 21
checkbox input "true"
click at [244, 438] on div at bounding box center [243, 437] width 21 height 21
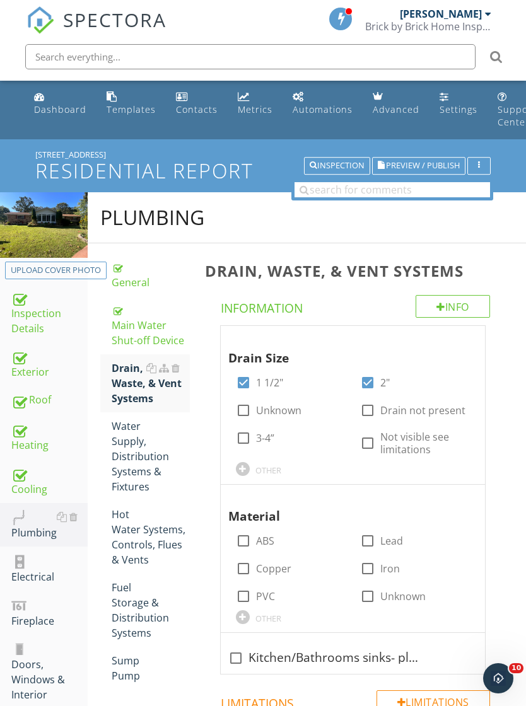
checkbox input "true"
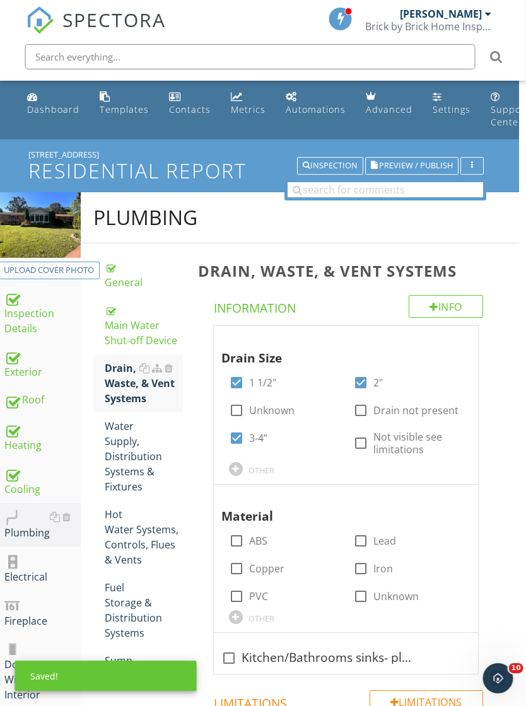
scroll to position [0, 7]
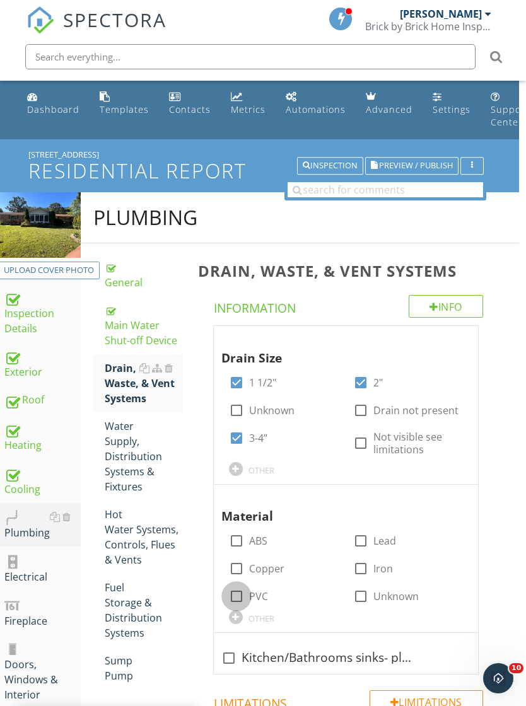
click at [242, 589] on div at bounding box center [236, 596] width 21 height 21
checkbox input "true"
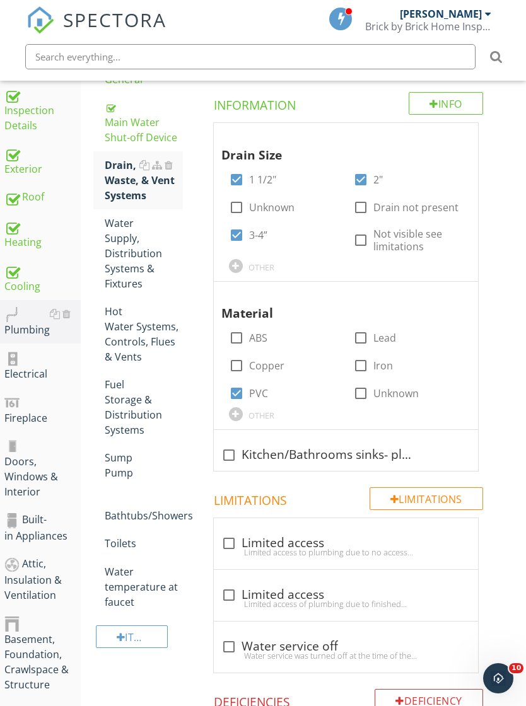
scroll to position [246, 7]
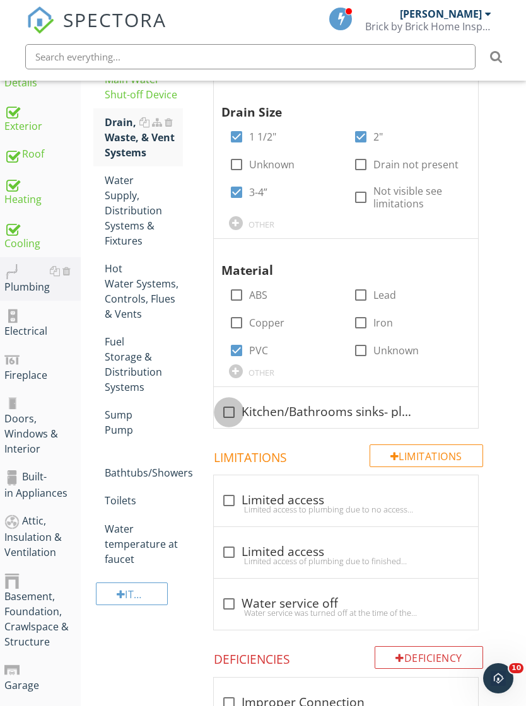
click at [237, 408] on div at bounding box center [228, 412] width 21 height 21
checkbox input "true"
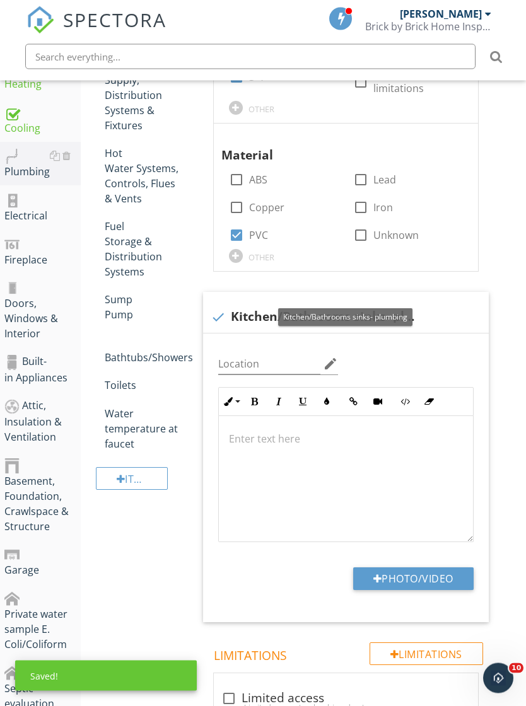
scroll to position [361, 7]
click at [308, 454] on div at bounding box center [346, 479] width 254 height 126
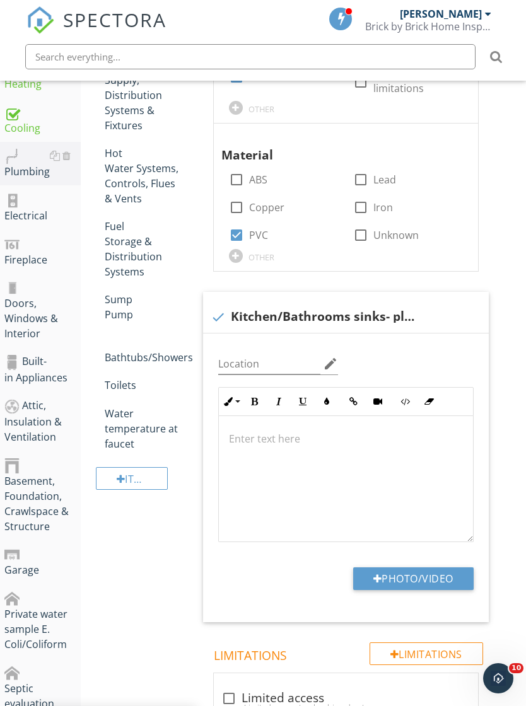
scroll to position [361, 7]
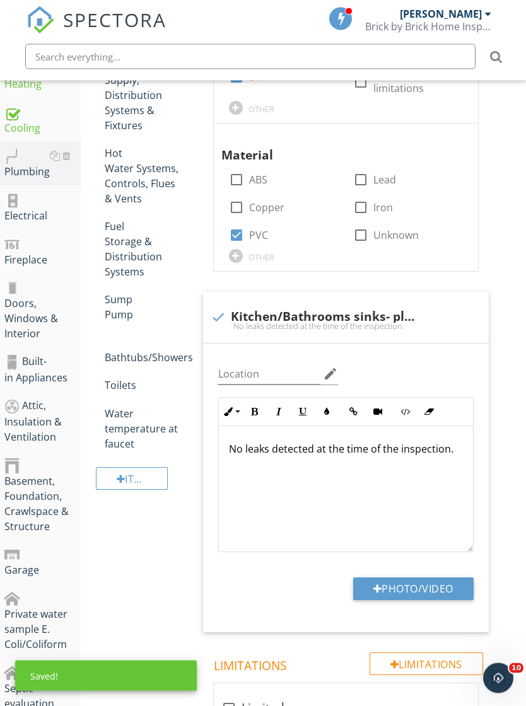
click at [428, 581] on button "Photo/Video" at bounding box center [413, 589] width 120 height 23
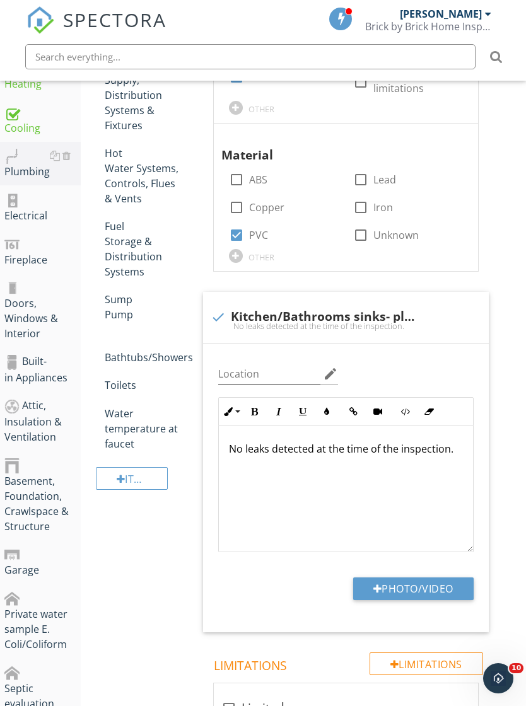
type input "C:\fakepath\IMG_7381.jpeg"
